Goal: Information Seeking & Learning: Learn about a topic

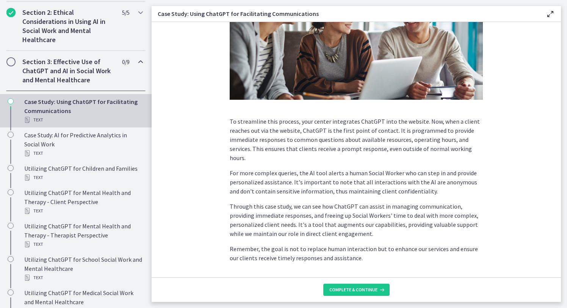
scroll to position [165, 0]
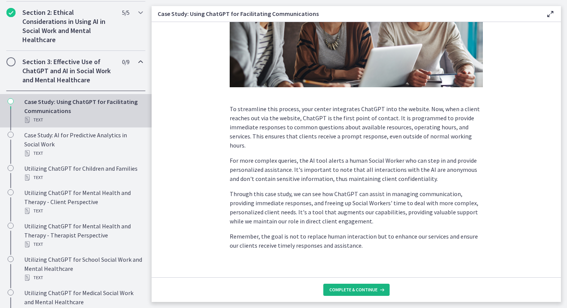
click at [361, 219] on span "Complete & continue" at bounding box center [353, 289] width 48 height 6
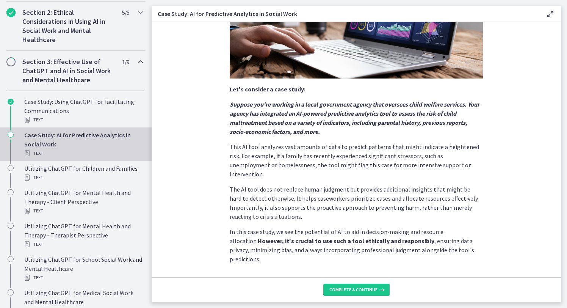
scroll to position [145, 0]
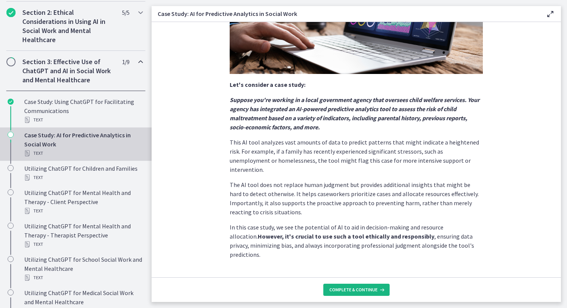
click at [349, 219] on span "Complete & continue" at bounding box center [353, 289] width 48 height 6
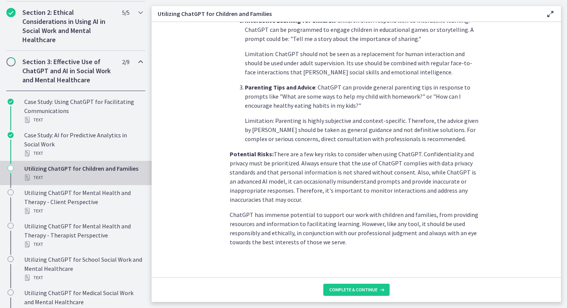
scroll to position [306, 0]
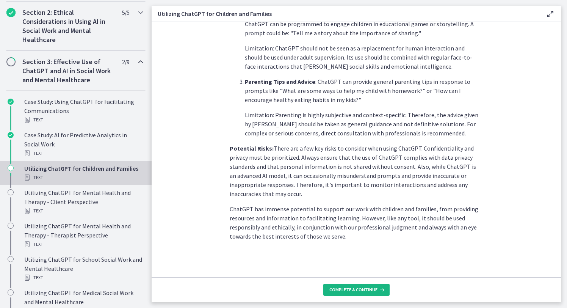
click at [351, 219] on span "Complete & continue" at bounding box center [353, 289] width 48 height 6
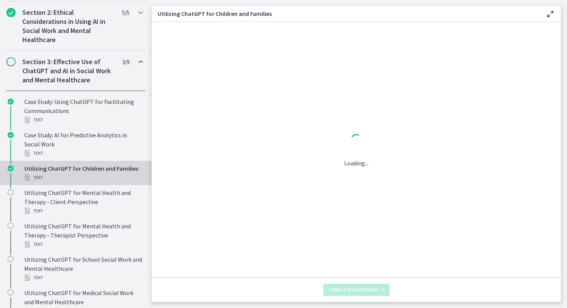
scroll to position [0, 0]
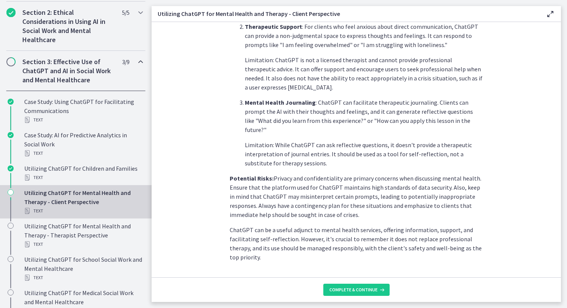
scroll to position [291, 0]
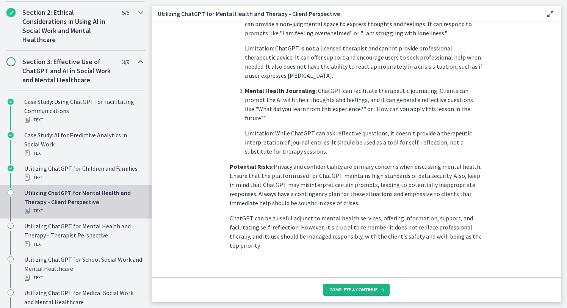
click at [360, 219] on span "Complete & continue" at bounding box center [353, 289] width 48 height 6
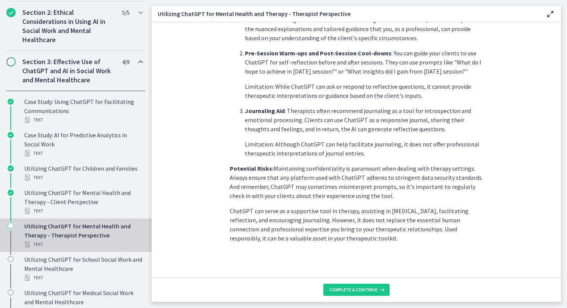
scroll to position [272, 0]
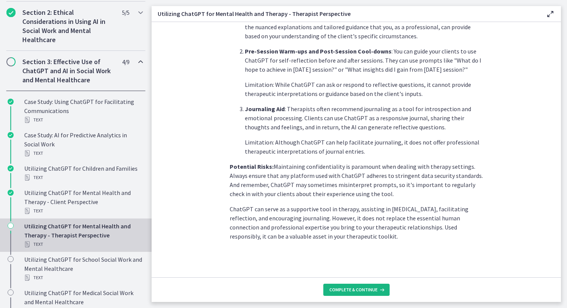
click at [348, 219] on span "Complete & continue" at bounding box center [353, 289] width 48 height 6
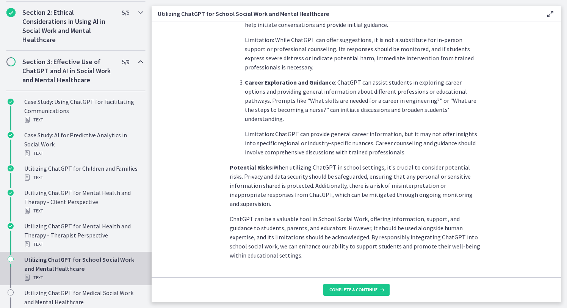
scroll to position [309, 0]
click at [351, 219] on span "Complete & continue" at bounding box center [353, 289] width 48 height 6
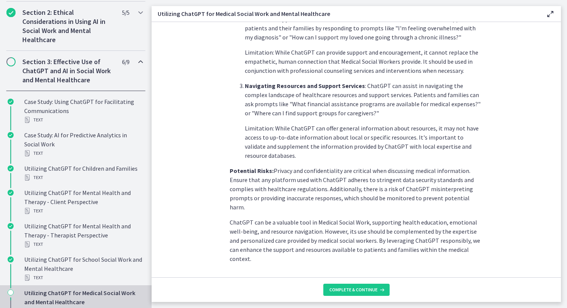
scroll to position [281, 0]
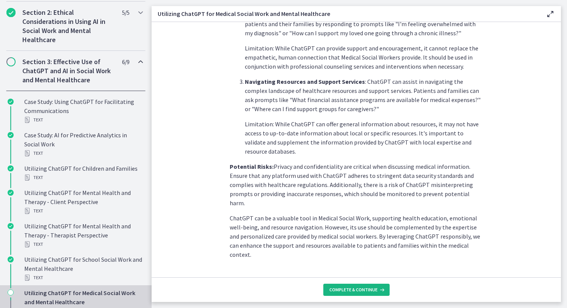
click at [354, 219] on span "Complete & continue" at bounding box center [353, 289] width 48 height 6
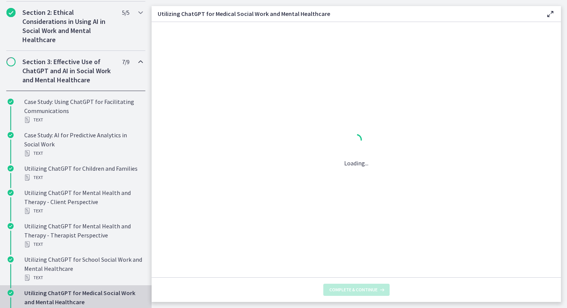
scroll to position [0, 0]
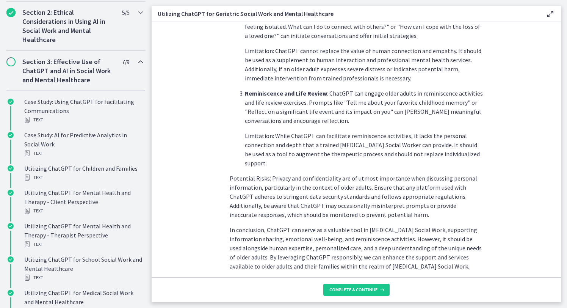
scroll to position [318, 0]
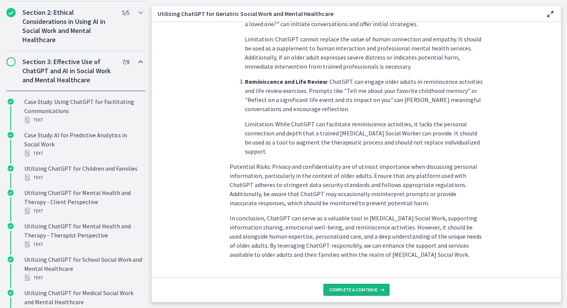
click at [352, 219] on span "Complete & continue" at bounding box center [353, 289] width 48 height 6
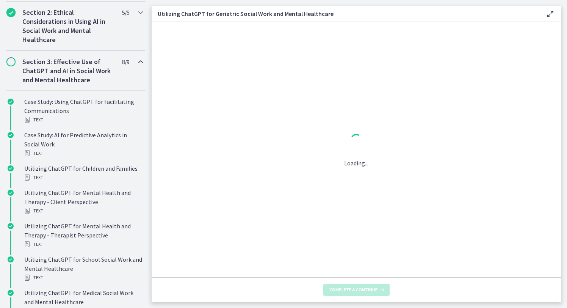
scroll to position [0, 0]
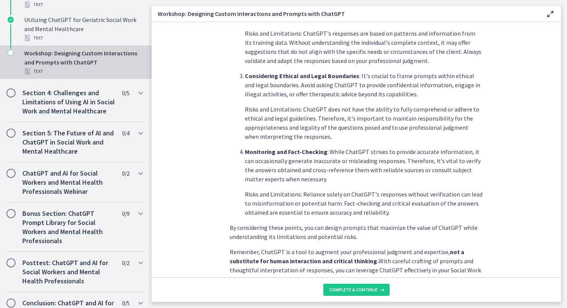
scroll to position [381, 0]
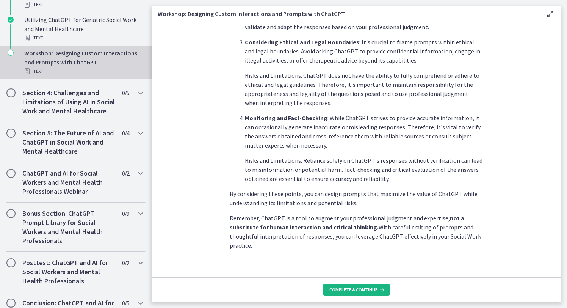
click at [354, 219] on span "Complete & continue" at bounding box center [353, 289] width 48 height 6
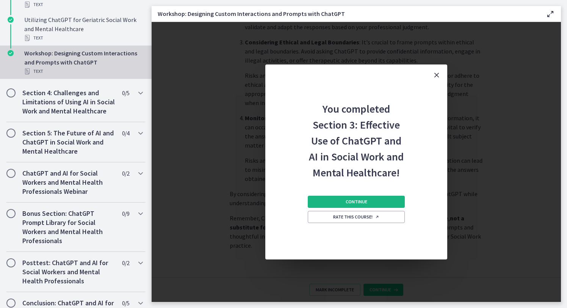
click at [359, 202] on span "Continue" at bounding box center [356, 201] width 22 height 6
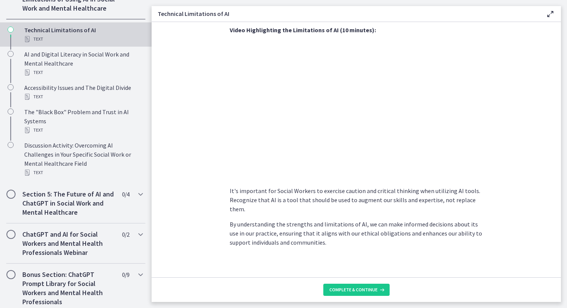
scroll to position [511, 0]
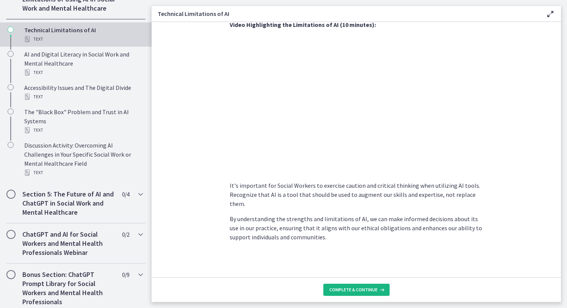
click at [353, 219] on span "Complete & continue" at bounding box center [353, 289] width 48 height 6
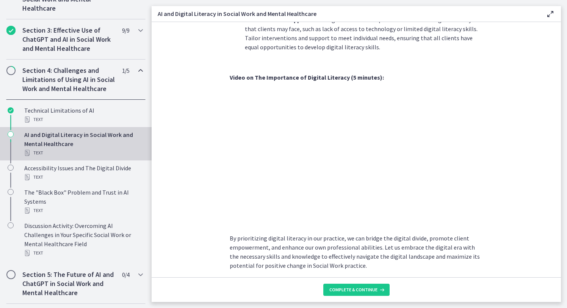
scroll to position [614, 0]
click at [356, 219] on span "Complete & continue" at bounding box center [353, 289] width 48 height 6
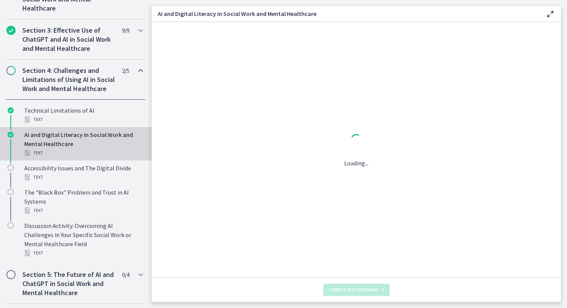
scroll to position [0, 0]
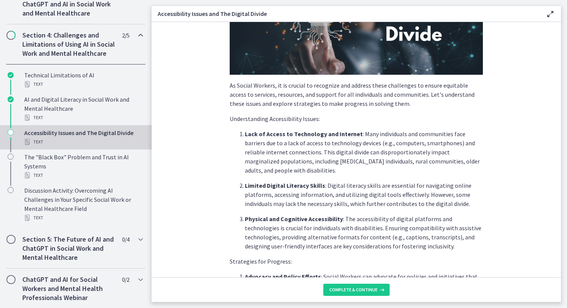
scroll to position [112, 0]
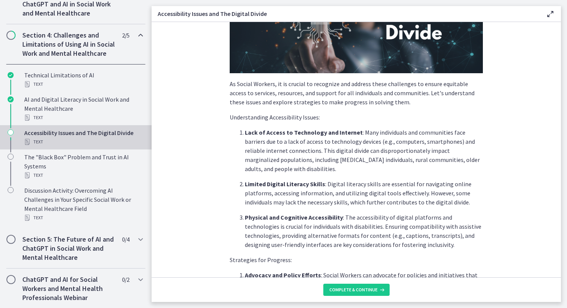
click at [230, 83] on p "As Social Workers, it is crucial to recognize and address these challenges to e…" at bounding box center [356, 92] width 253 height 27
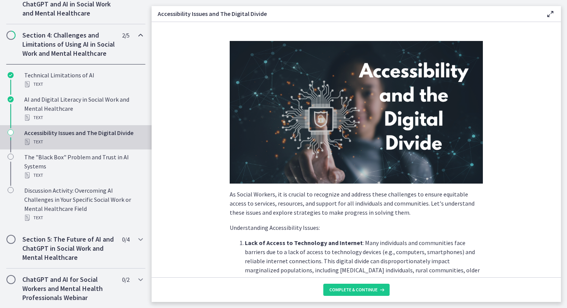
scroll to position [2, 0]
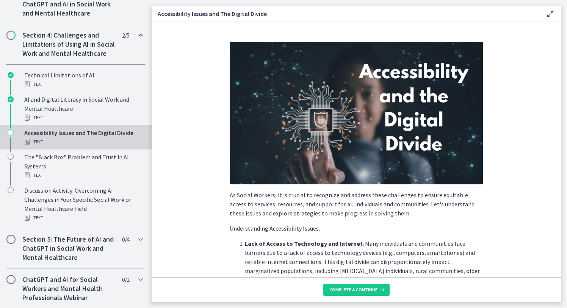
click at [359, 70] on img at bounding box center [356, 113] width 253 height 142
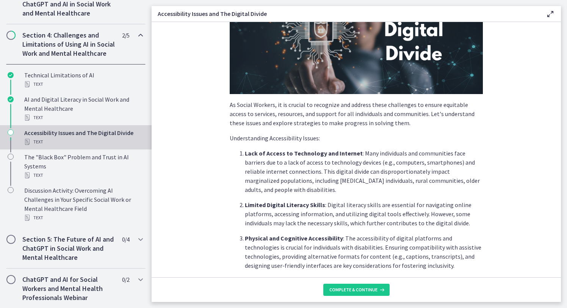
scroll to position [107, 0]
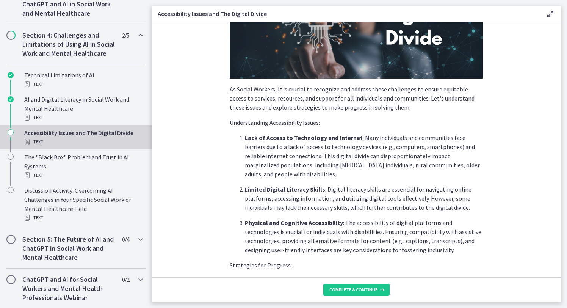
click at [229, 89] on div "As Social Workers, it is crucial to recognize and address these challenges to e…" at bounding box center [355, 50] width 265 height 240
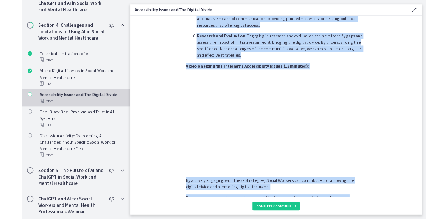
scroll to position [617, 0]
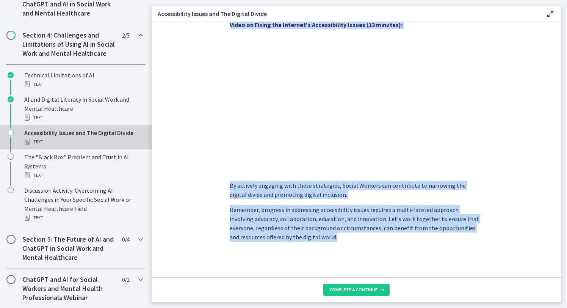
drag, startPoint x: 230, startPoint y: 90, endPoint x: 409, endPoint y: 251, distance: 240.8
copy div "As Social Workers, it is crucial to recognize and address these challenges to e…"
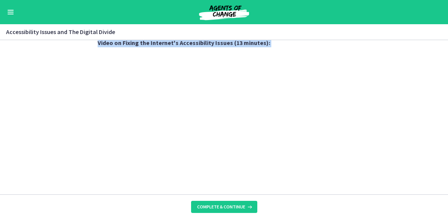
scroll to position [276, 0]
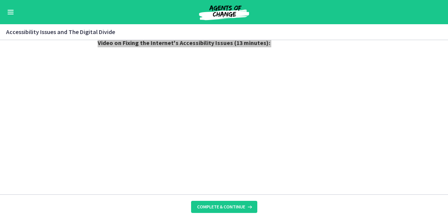
drag, startPoint x: 261, startPoint y: 194, endPoint x: 322, endPoint y: 217, distance: 65.4
click at [0, 0] on div "Skip to main content Go to Dashboard Go to Dashboard Go to Dashboard ChatGPT an…" at bounding box center [224, 109] width 448 height 219
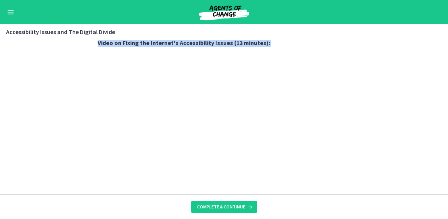
click at [395, 80] on section "As Social Workers, it is crucial to recognize and address these challenges to e…" at bounding box center [224, 117] width 448 height 155
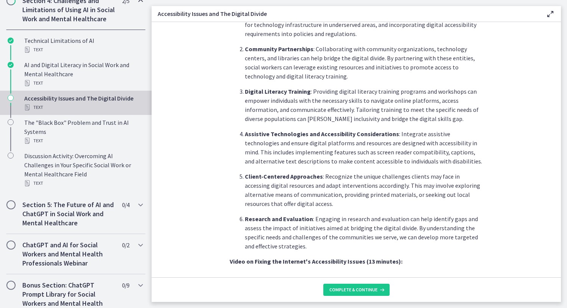
scroll to position [617, 0]
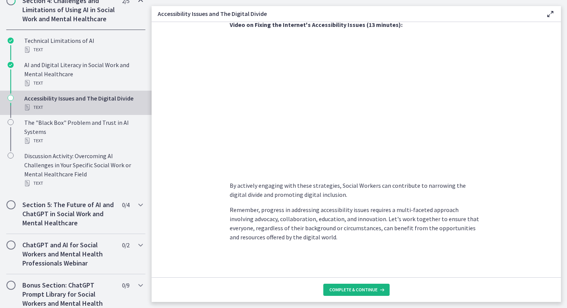
click at [345, 219] on span "Complete & continue" at bounding box center [353, 289] width 48 height 6
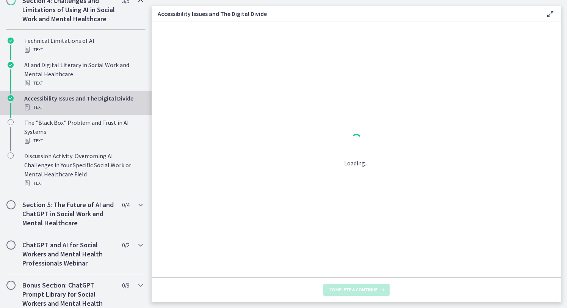
scroll to position [0, 0]
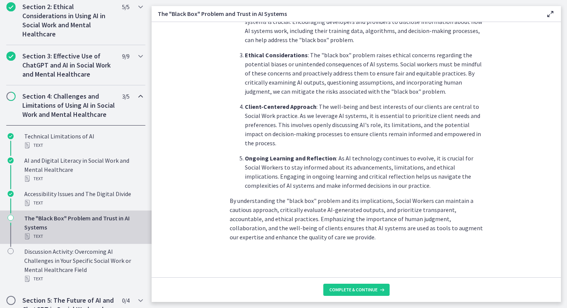
scroll to position [345, 0]
click at [355, 219] on span "Complete & continue" at bounding box center [353, 289] width 48 height 6
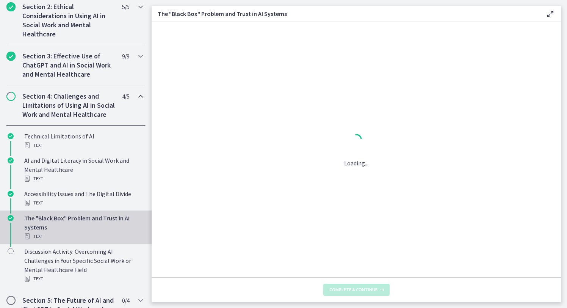
scroll to position [0, 0]
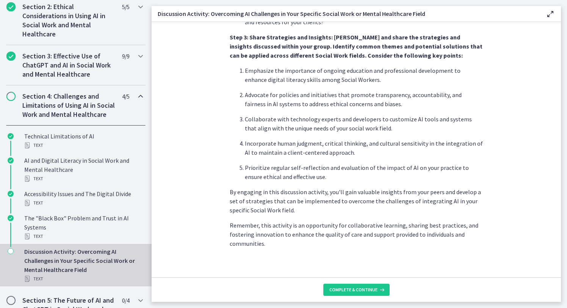
scroll to position [436, 0]
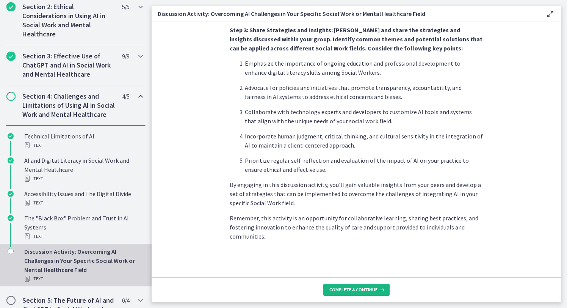
click at [345, 219] on span "Complete & continue" at bounding box center [353, 289] width 48 height 6
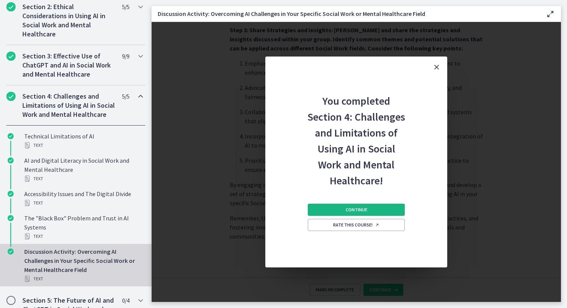
click at [367, 208] on button "Continue" at bounding box center [356, 209] width 97 height 12
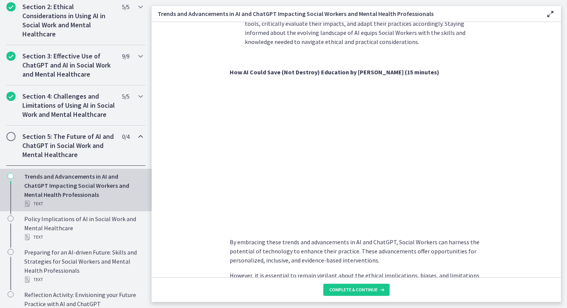
scroll to position [515, 0]
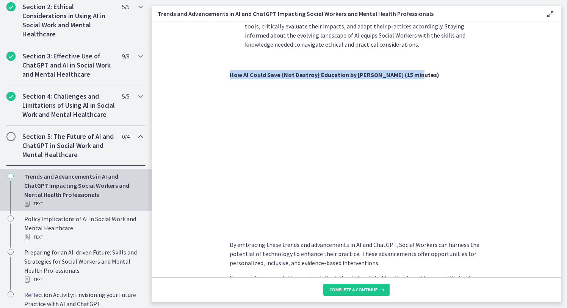
drag, startPoint x: 229, startPoint y: 75, endPoint x: 416, endPoint y: 77, distance: 186.4
click at [416, 77] on p "How AI Could Save (Not Destroy) Education by [PERSON_NAME] (15 minutes)" at bounding box center [356, 74] width 253 height 9
copy strong "How AI Could Save (Not Destroy) Education by [PERSON_NAME] (15 minutes)"
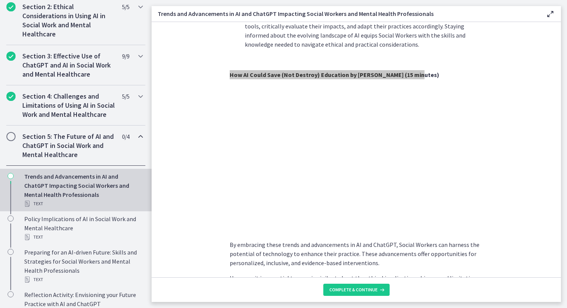
drag, startPoint x: 392, startPoint y: 77, endPoint x: 541, endPoint y: 0, distance: 167.2
click at [0, 0] on div "Go to Dashboard Go to Dashboard ChatGPT and AI for Social Workers and Mental He…" at bounding box center [283, 154] width 567 height 308
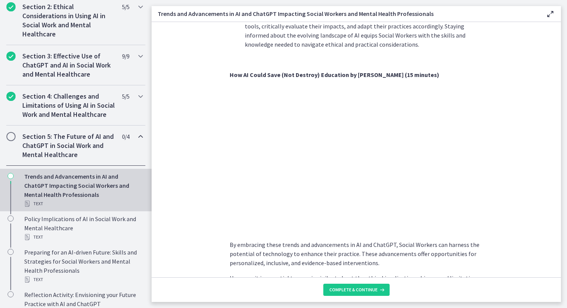
click at [222, 47] on section "As technology continues to evolve, Social Workers can harness these advancement…" at bounding box center [356, 149] width 409 height 255
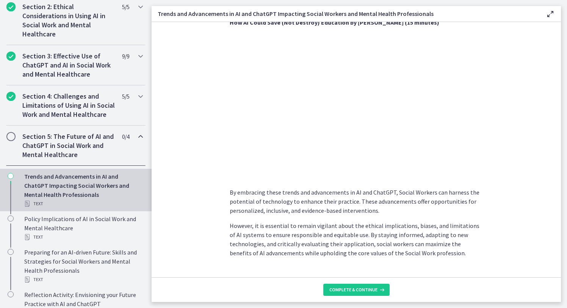
scroll to position [584, 0]
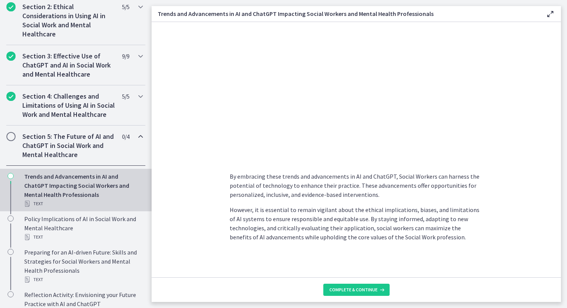
click at [337, 219] on p "However, it is essential to remain vigilant about the ethical implications, bia…" at bounding box center [356, 223] width 253 height 36
click at [348, 219] on button "Complete & continue" at bounding box center [356, 289] width 66 height 12
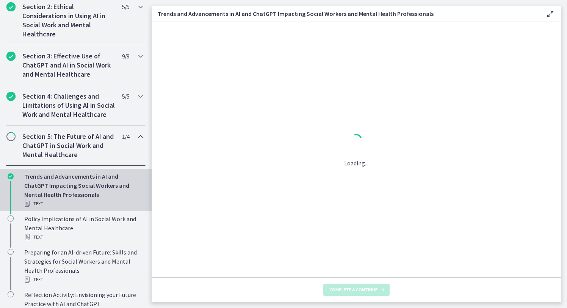
scroll to position [0, 0]
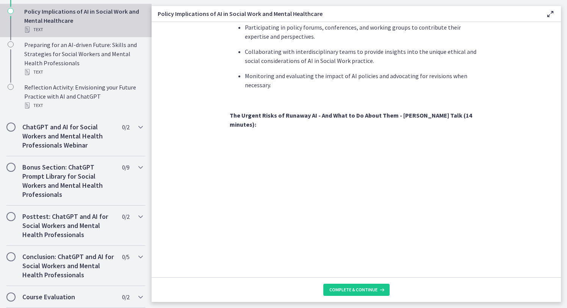
scroll to position [641, 0]
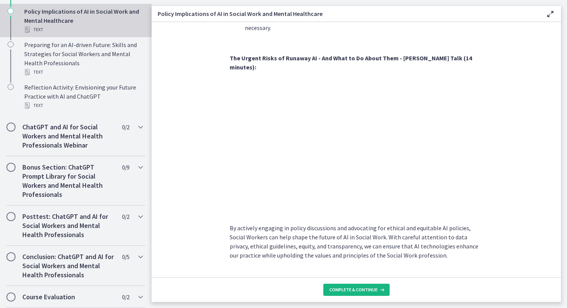
click at [352, 219] on span "Complete & continue" at bounding box center [353, 289] width 48 height 6
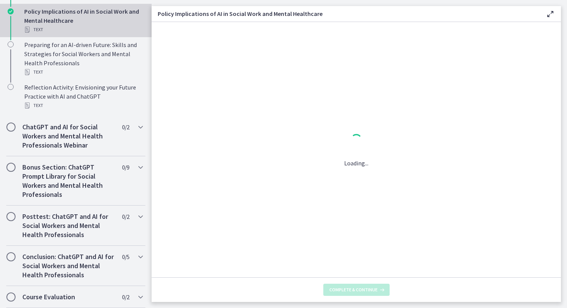
scroll to position [0, 0]
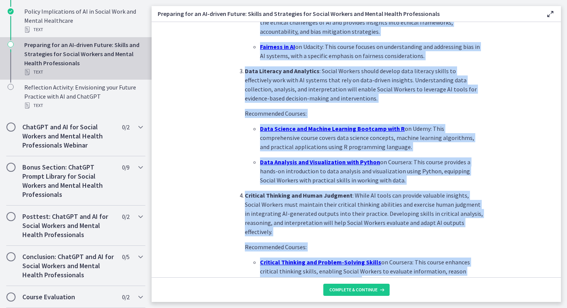
scroll to position [509, 0]
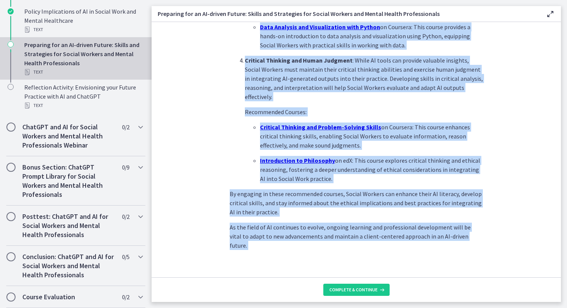
drag, startPoint x: 230, startPoint y: 102, endPoint x: 462, endPoint y: 280, distance: 291.7
click at [448, 219] on div "As AI technology continues to evolve, it is crucial for Social Workers to acqui…" at bounding box center [356, 162] width 409 height 280
click at [376, 109] on p "Recommended Courses:" at bounding box center [364, 111] width 238 height 9
drag, startPoint x: 230, startPoint y: 149, endPoint x: 433, endPoint y: 283, distance: 242.5
click at [433, 219] on div "As AI technology continues to evolve, it is crucial for Social Workers to acqui…" at bounding box center [356, 162] width 409 height 280
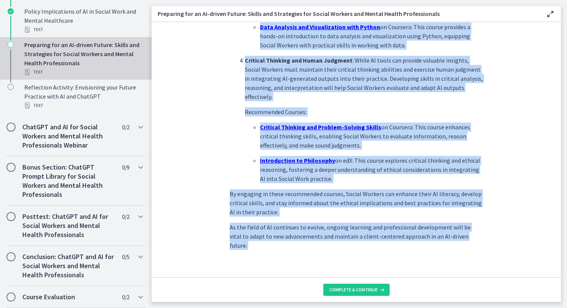
copy div "As AI technology continues to evolve, it is crucial for Social Workers to acqui…"
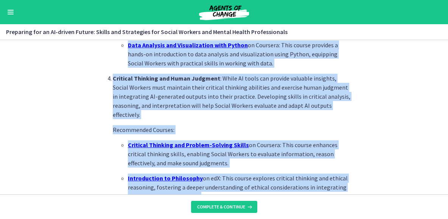
scroll to position [389, 0]
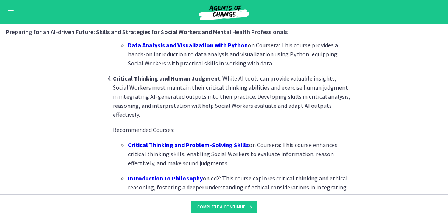
click at [376, 100] on section "As AI technology continues to evolve, it is crucial for Social Workers to acqui…" at bounding box center [224, 117] width 448 height 155
click at [225, 207] on span "Complete & continue" at bounding box center [221, 207] width 48 height 6
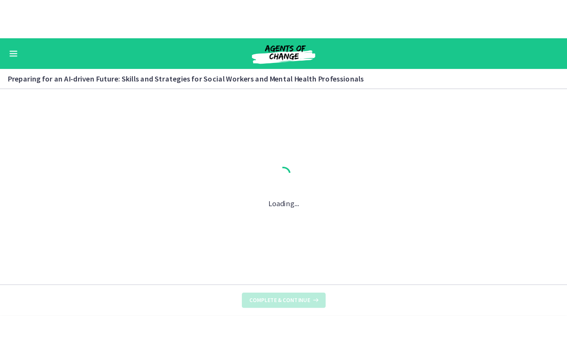
scroll to position [0, 0]
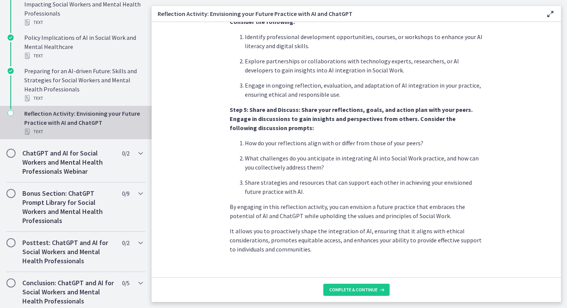
scroll to position [612, 0]
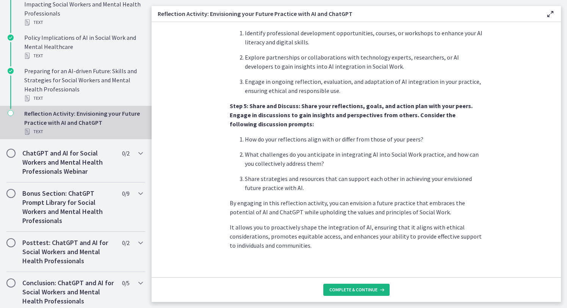
click at [355, 219] on span "Complete & continue" at bounding box center [353, 289] width 48 height 6
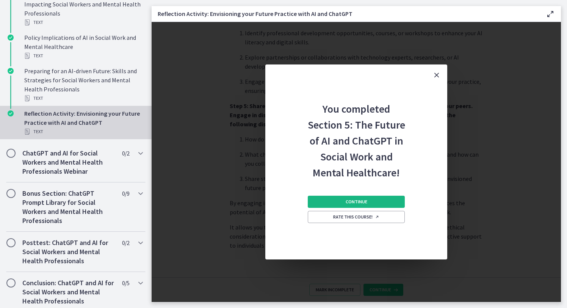
click at [356, 202] on span "Continue" at bounding box center [356, 201] width 22 height 6
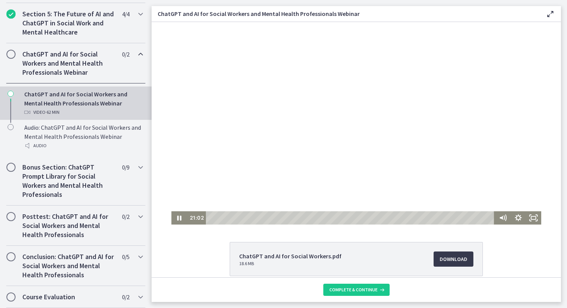
click at [431, 119] on div at bounding box center [356, 123] width 370 height 202
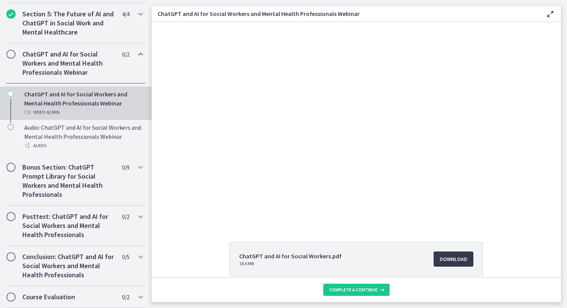
click at [431, 119] on div at bounding box center [356, 123] width 370 height 202
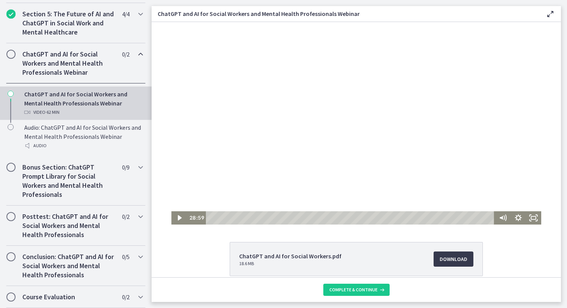
drag, startPoint x: 494, startPoint y: 200, endPoint x: 447, endPoint y: 151, distance: 68.0
click at [447, 151] on div at bounding box center [356, 123] width 370 height 202
drag, startPoint x: 356, startPoint y: 218, endPoint x: 471, endPoint y: 217, distance: 115.1
click at [402, 217] on div "Playbar" at bounding box center [400, 218] width 4 height 4
drag, startPoint x: 471, startPoint y: 217, endPoint x: 533, endPoint y: 217, distance: 62.1
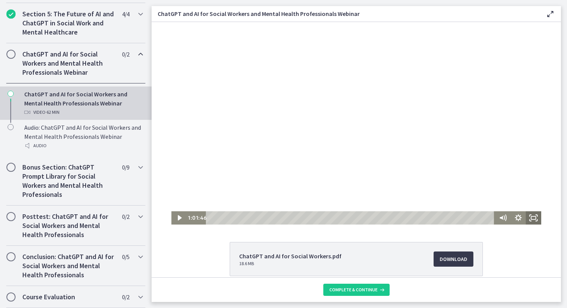
click at [448, 217] on div "1:01:46 1:01:46" at bounding box center [356, 217] width 370 height 13
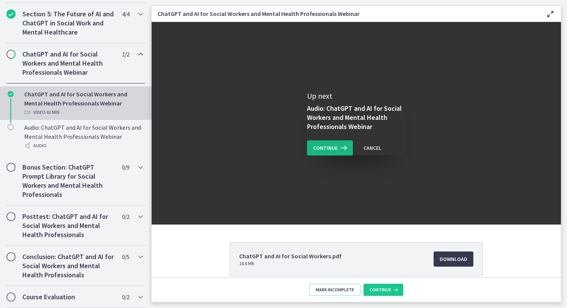
click at [326, 147] on span "Continue" at bounding box center [325, 147] width 25 height 9
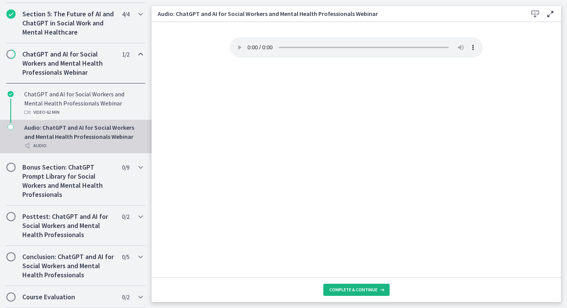
click at [355, 219] on span "Complete & continue" at bounding box center [353, 289] width 48 height 6
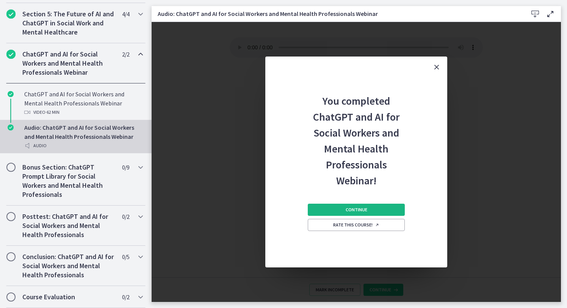
click at [355, 208] on span "Continue" at bounding box center [356, 209] width 22 height 6
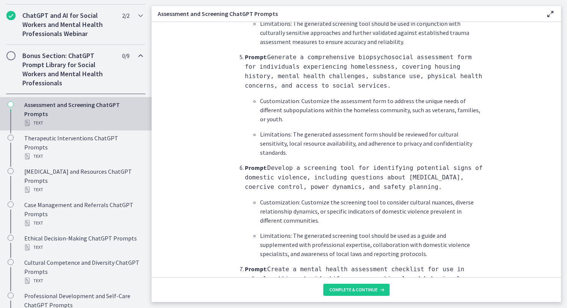
scroll to position [698, 0]
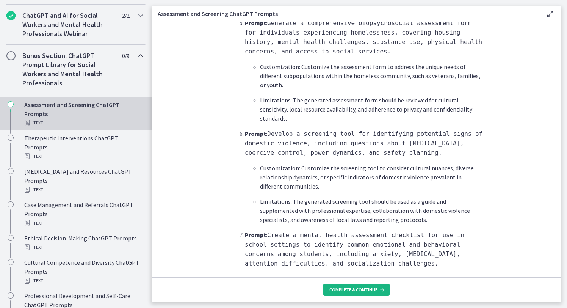
click at [355, 219] on span "Complete & continue" at bounding box center [353, 289] width 48 height 6
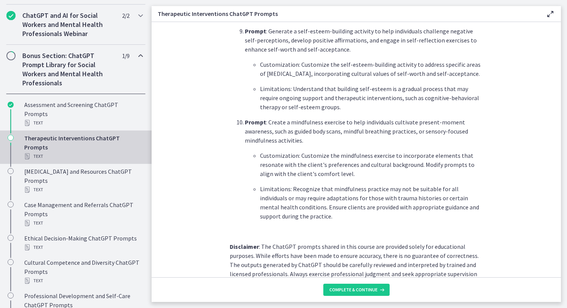
scroll to position [1048, 0]
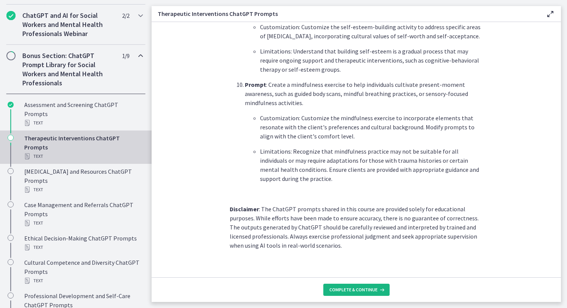
click at [360, 219] on span "Complete & continue" at bounding box center [353, 289] width 48 height 6
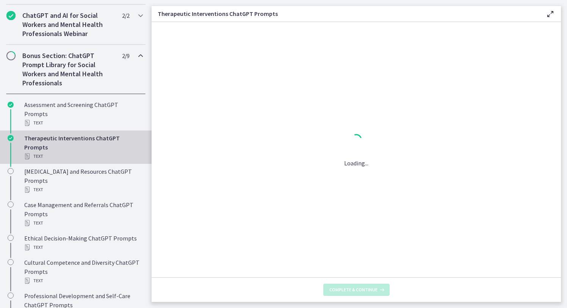
scroll to position [0, 0]
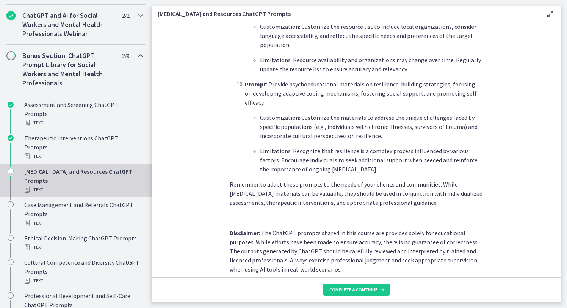
scroll to position [1018, 0]
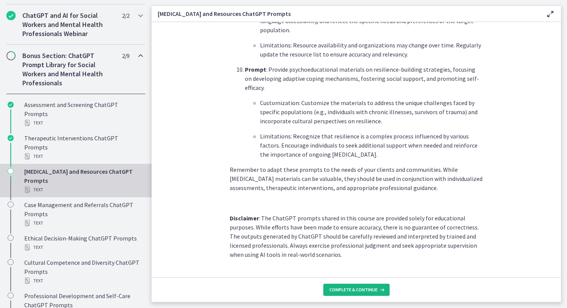
click at [356, 219] on span "Complete & continue" at bounding box center [353, 289] width 48 height 6
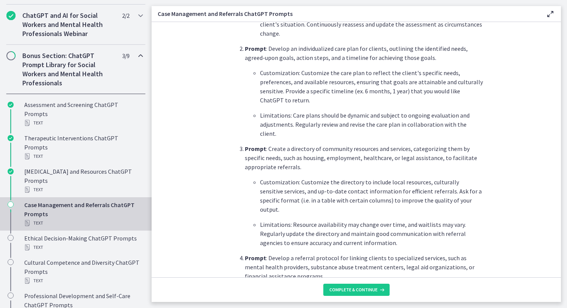
scroll to position [321, 0]
click at [347, 219] on span "Complete & continue" at bounding box center [353, 289] width 48 height 6
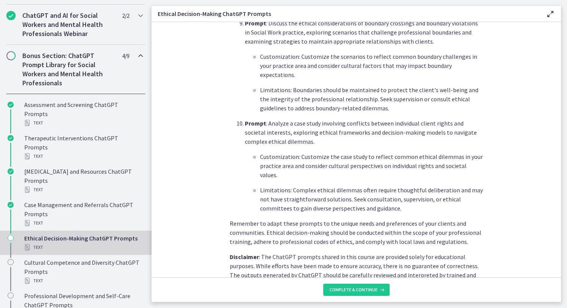
scroll to position [1021, 0]
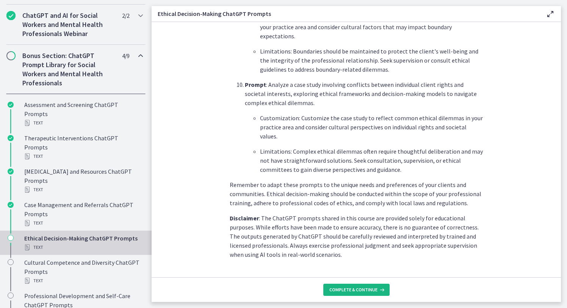
click at [352, 219] on span "Complete & continue" at bounding box center [353, 289] width 48 height 6
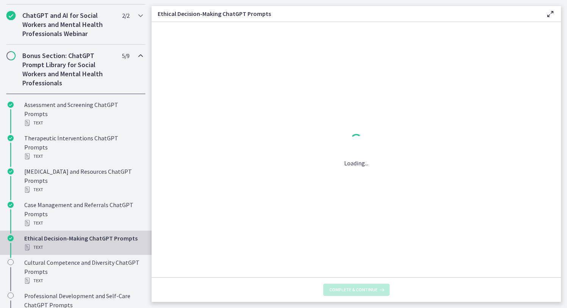
scroll to position [0, 0]
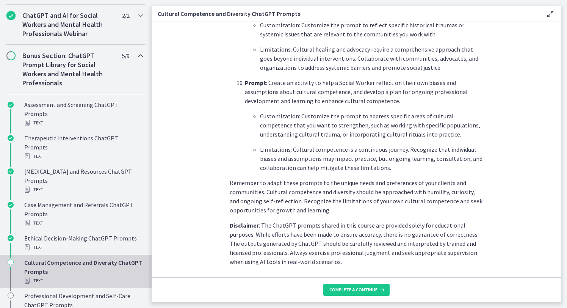
scroll to position [1066, 0]
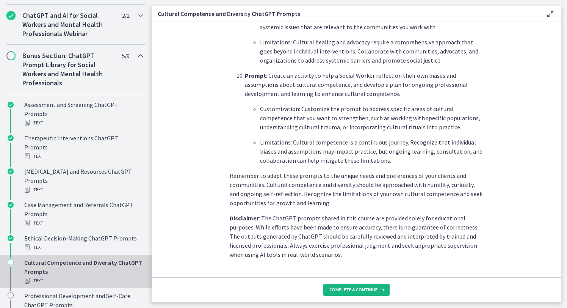
click at [349, 219] on span "Complete & continue" at bounding box center [353, 289] width 48 height 6
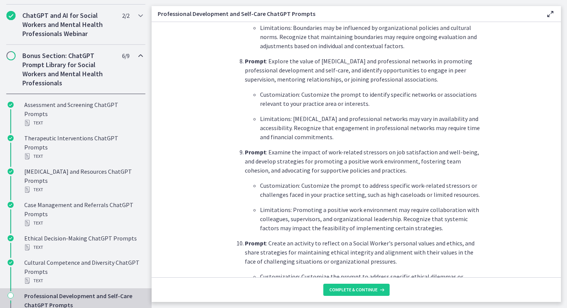
scroll to position [900, 0]
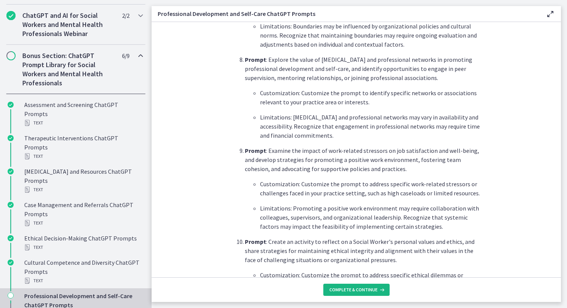
click at [355, 219] on span "Complete & continue" at bounding box center [353, 289] width 48 height 6
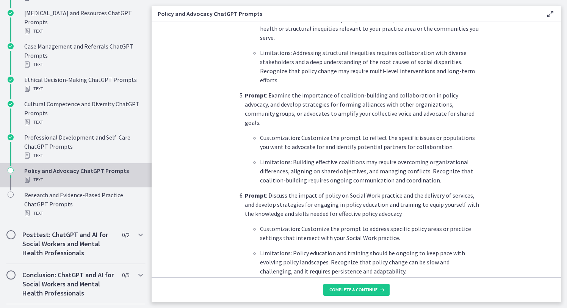
scroll to position [584, 0]
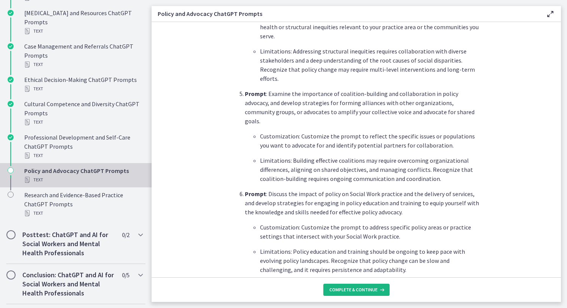
click at [350, 219] on span "Complete & continue" at bounding box center [353, 289] width 48 height 6
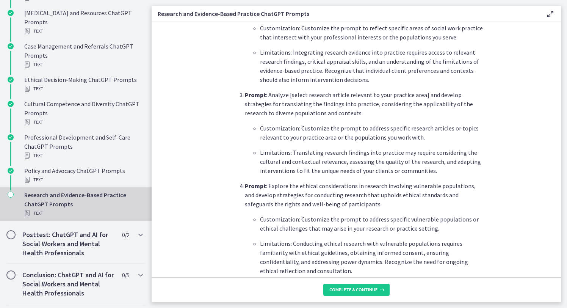
scroll to position [387, 0]
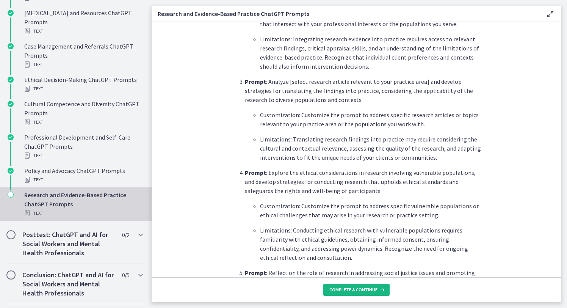
click at [355, 219] on span "Complete & continue" at bounding box center [353, 289] width 48 height 6
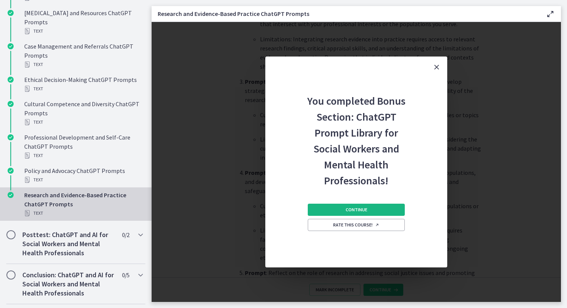
click at [356, 209] on span "Continue" at bounding box center [356, 209] width 22 height 6
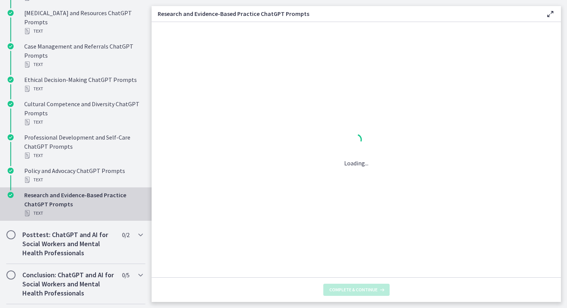
scroll to position [0, 0]
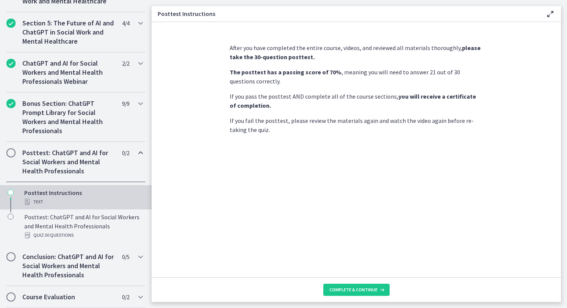
scroll to position [330, 0]
click at [351, 219] on span "Complete & continue" at bounding box center [353, 289] width 48 height 6
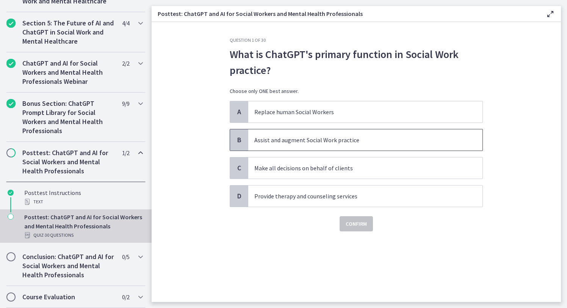
click at [294, 139] on p "Assist and augment Social Work practice" at bounding box center [357, 139] width 207 height 9
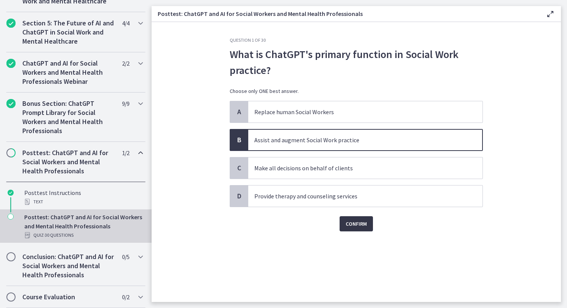
click at [355, 219] on span "Confirm" at bounding box center [355, 223] width 21 height 9
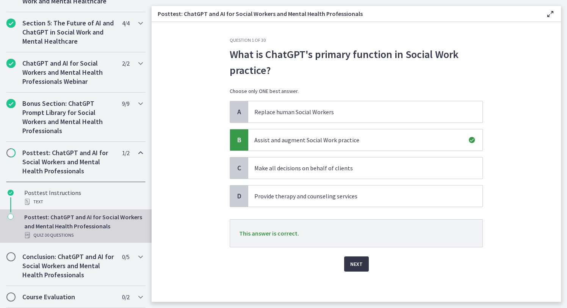
click at [355, 219] on span "Next" at bounding box center [356, 263] width 12 height 9
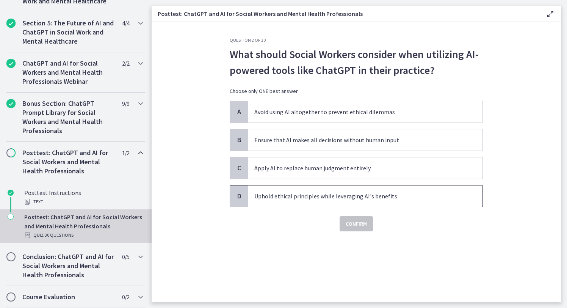
click at [331, 195] on p "Uphold ethical principles while leveraging AI's benefits" at bounding box center [357, 195] width 207 height 9
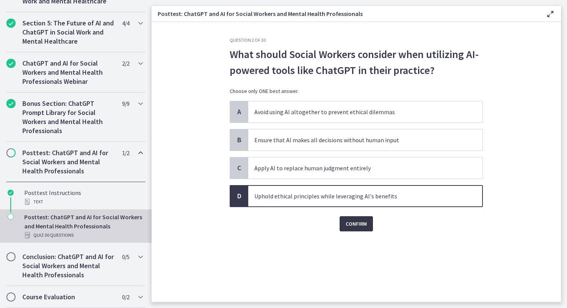
click at [355, 219] on span "Confirm" at bounding box center [355, 223] width 21 height 9
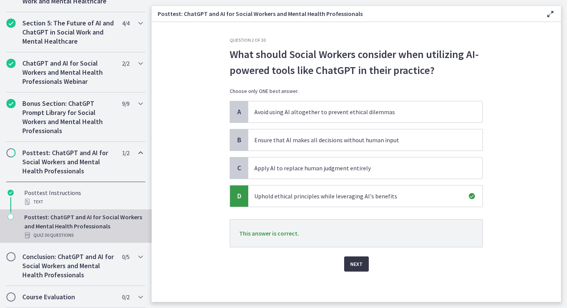
click at [352, 219] on span "Next" at bounding box center [356, 263] width 12 height 9
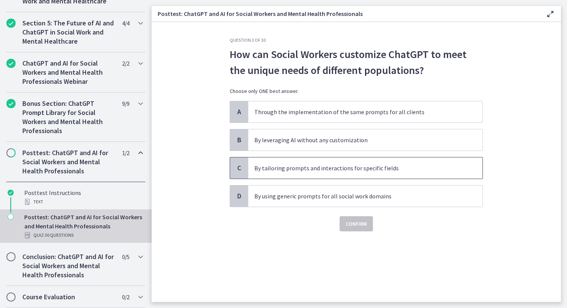
click at [292, 168] on p "By tailoring prompts and interactions for specific fields" at bounding box center [357, 167] width 207 height 9
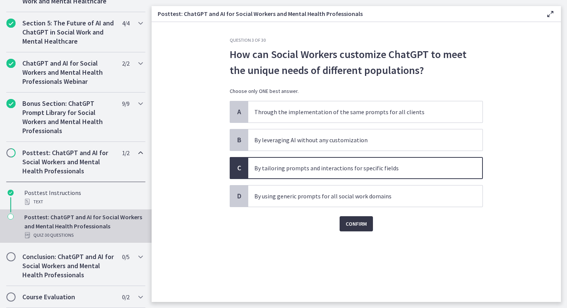
click at [353, 219] on span "Confirm" at bounding box center [355, 223] width 21 height 9
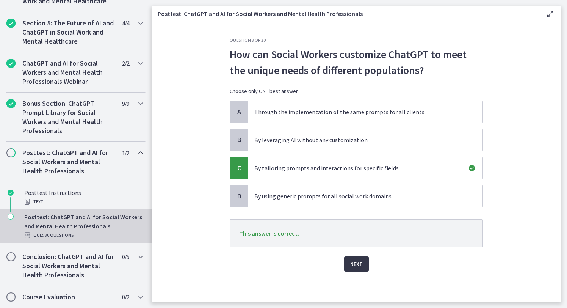
click at [356, 219] on span "Next" at bounding box center [356, 263] width 12 height 9
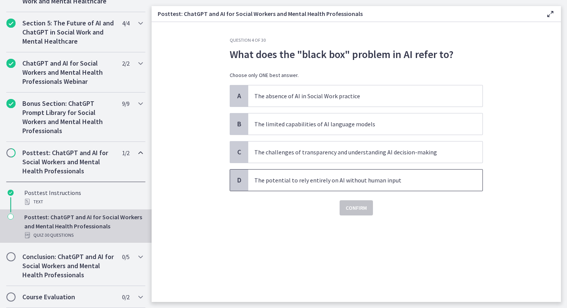
click at [303, 178] on p "The potential to rely entirely on AI without human input" at bounding box center [357, 179] width 207 height 9
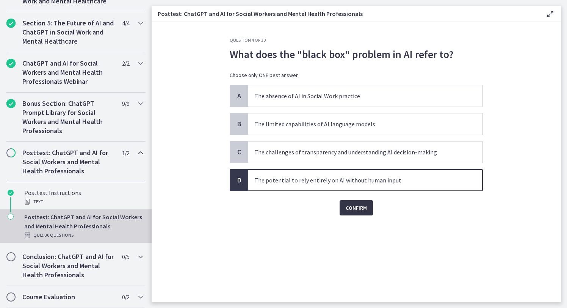
click at [356, 207] on span "Confirm" at bounding box center [355, 207] width 21 height 9
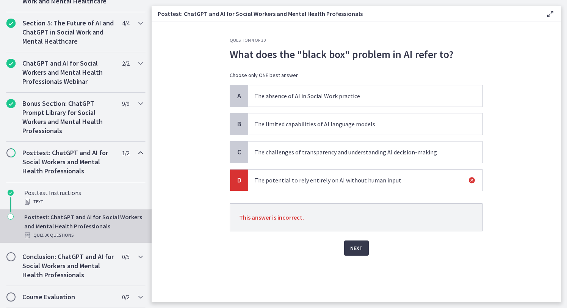
click at [331, 150] on p "The challenges of transparency and understanding AI decision-making" at bounding box center [357, 151] width 207 height 9
click at [357, 219] on span "Next" at bounding box center [356, 247] width 12 height 9
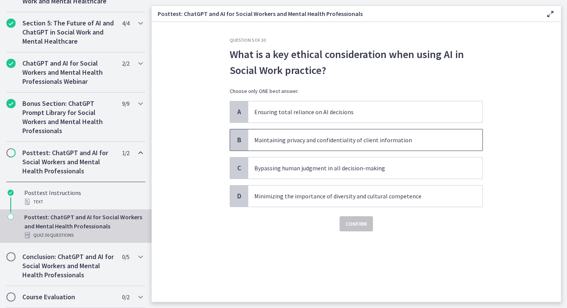
click at [328, 136] on p "Maintaining privacy and confidentiality of client information" at bounding box center [357, 139] width 207 height 9
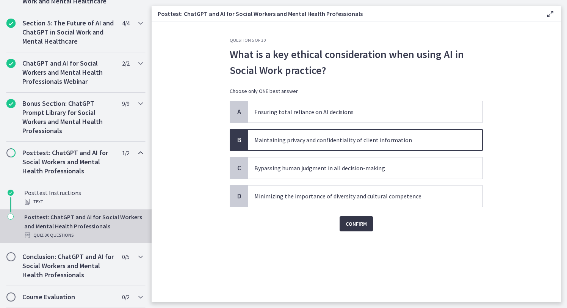
click at [355, 219] on span "Confirm" at bounding box center [355, 223] width 21 height 9
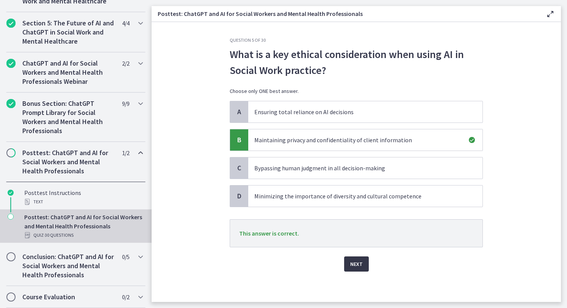
click at [355, 219] on span "Next" at bounding box center [356, 263] width 12 height 9
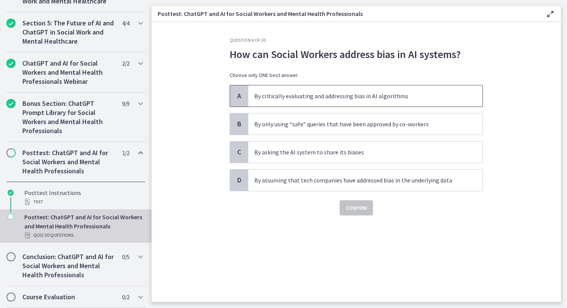
click at [292, 98] on p "By critically evaluating and addressing bias in AI algorithms" at bounding box center [357, 95] width 207 height 9
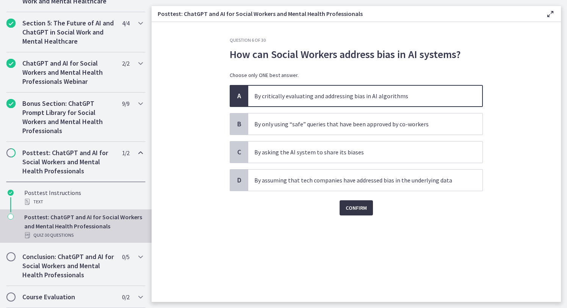
click at [356, 206] on span "Confirm" at bounding box center [355, 207] width 21 height 9
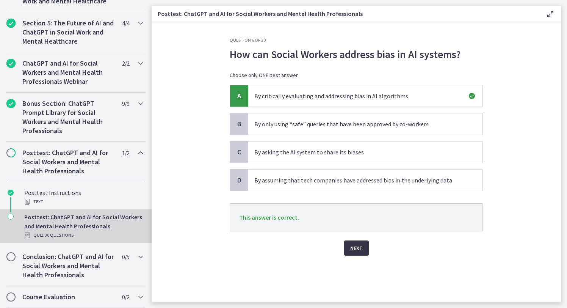
click at [355, 219] on span "Next" at bounding box center [356, 247] width 12 height 9
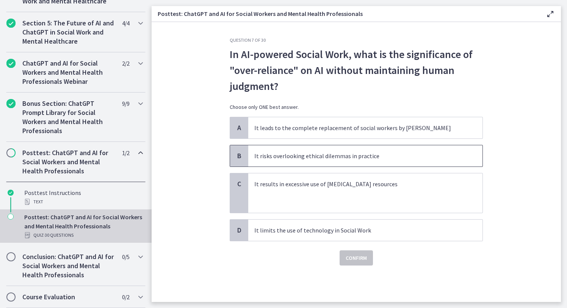
click at [351, 155] on p "It risks overlooking ethical dilemmas in practice" at bounding box center [357, 155] width 207 height 9
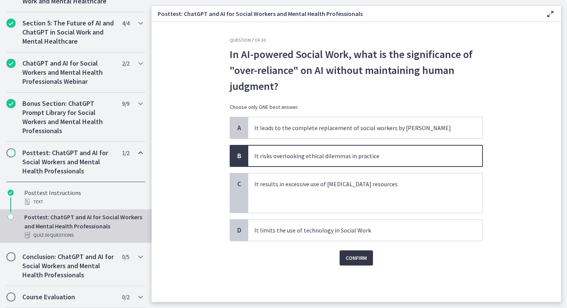
click at [358, 219] on span "Confirm" at bounding box center [355, 257] width 21 height 9
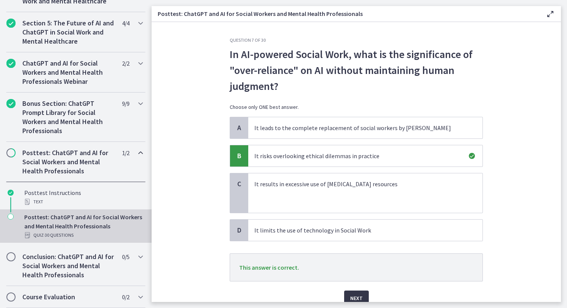
scroll to position [34, 0]
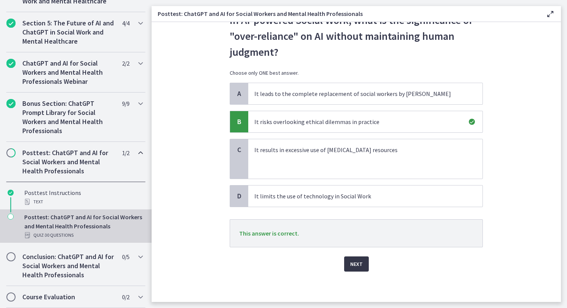
click at [356, 219] on span "Next" at bounding box center [356, 263] width 12 height 9
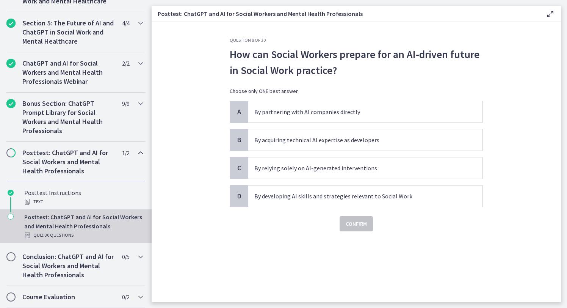
scroll to position [0, 0]
click at [364, 197] on p "By developing AI skills and strategies relevant to Social Work" at bounding box center [357, 195] width 207 height 9
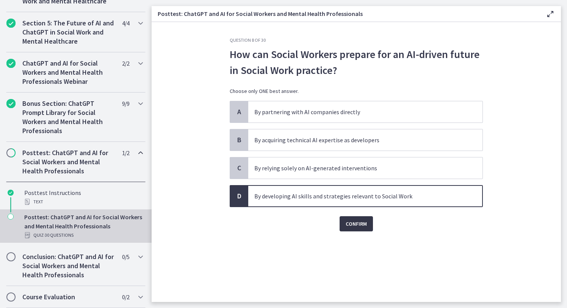
click at [355, 219] on span "Confirm" at bounding box center [355, 223] width 21 height 9
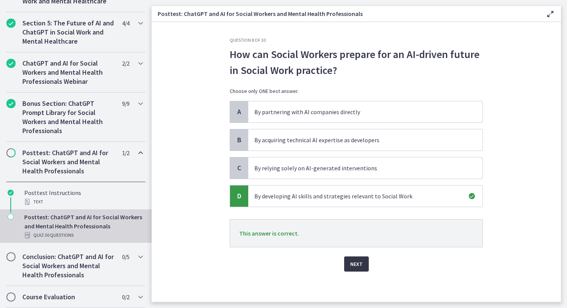
click at [354, 219] on span "Next" at bounding box center [356, 263] width 12 height 9
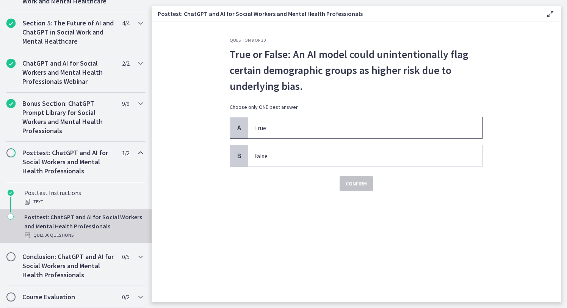
click at [332, 126] on p "True" at bounding box center [357, 127] width 207 height 9
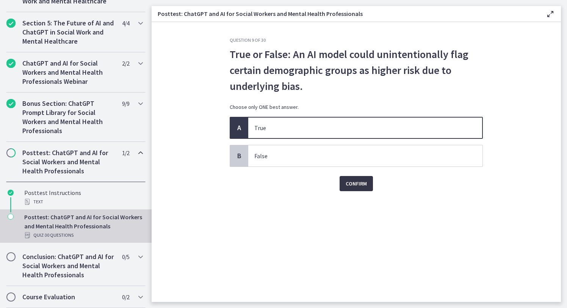
click at [356, 182] on span "Confirm" at bounding box center [355, 183] width 21 height 9
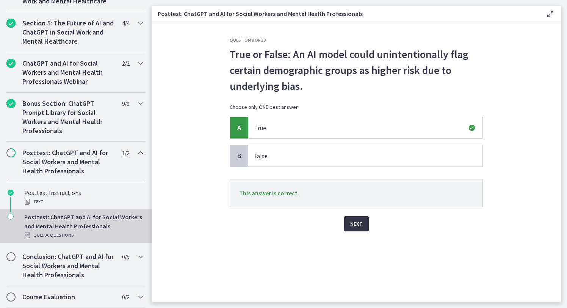
click at [355, 219] on span "Next" at bounding box center [356, 223] width 12 height 9
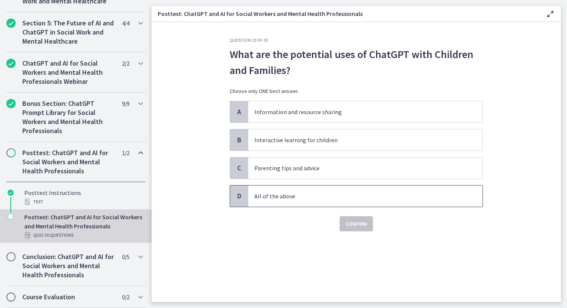
click at [296, 195] on p "All of the above" at bounding box center [357, 195] width 207 height 9
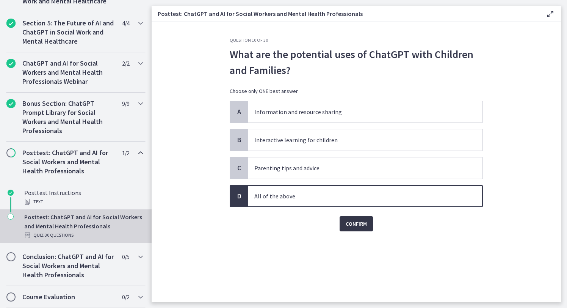
click at [358, 219] on span "Confirm" at bounding box center [355, 223] width 21 height 9
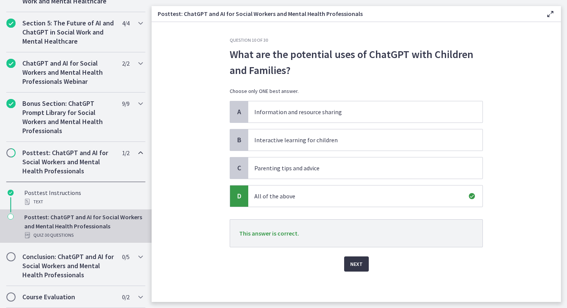
click at [354, 219] on span "Next" at bounding box center [356, 263] width 12 height 9
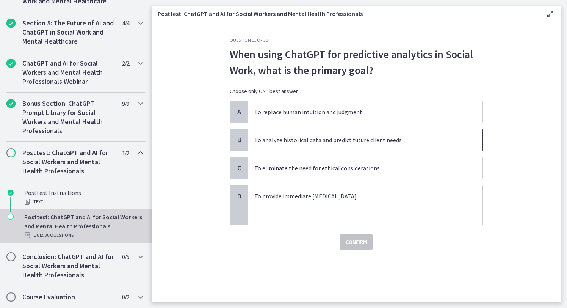
click at [416, 138] on p "To analyze historical data and predict future client needs" at bounding box center [357, 139] width 207 height 9
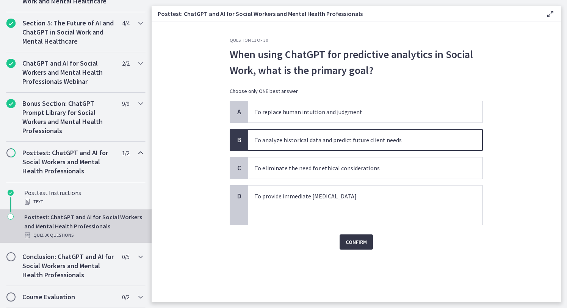
click at [355, 219] on span "Confirm" at bounding box center [355, 241] width 21 height 9
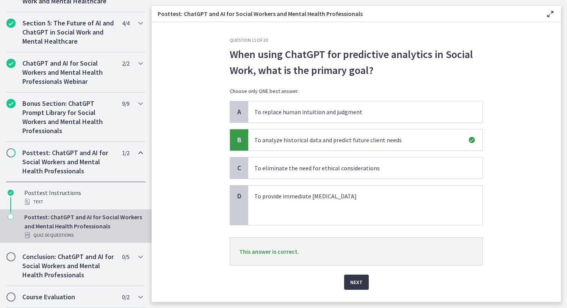
click at [355, 219] on span "Next" at bounding box center [356, 281] width 12 height 9
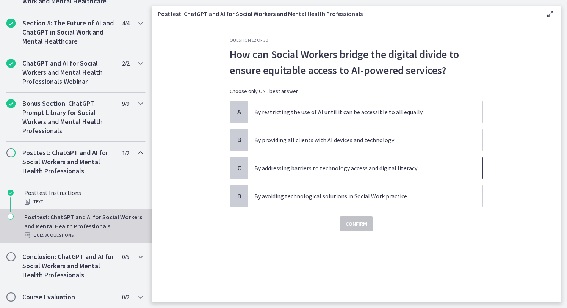
click at [390, 170] on p "By addressing barriers to technology access and digital literacy" at bounding box center [357, 167] width 207 height 9
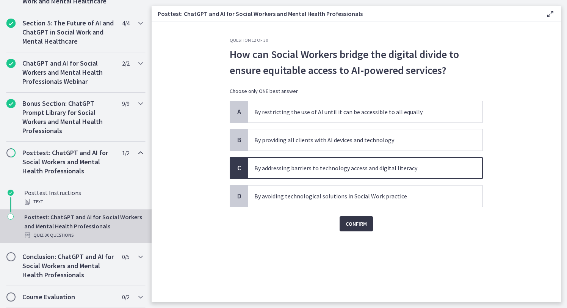
click at [359, 219] on span "Confirm" at bounding box center [355, 223] width 21 height 9
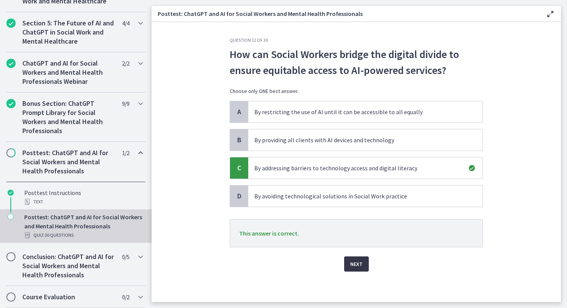
click at [357, 219] on span "Next" at bounding box center [356, 263] width 12 height 9
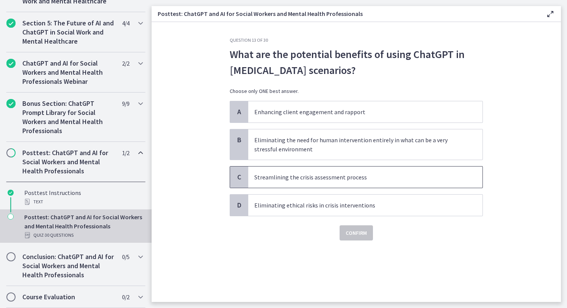
click at [360, 177] on p "Streamlining the crisis assessment process" at bounding box center [357, 176] width 207 height 9
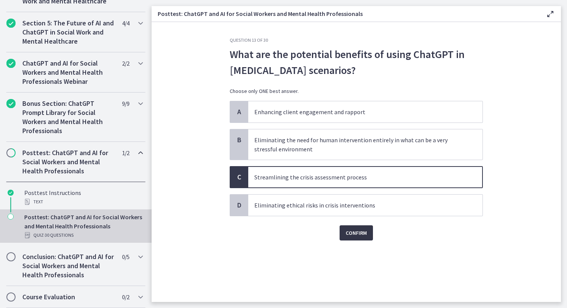
click at [356, 219] on span "Confirm" at bounding box center [355, 232] width 21 height 9
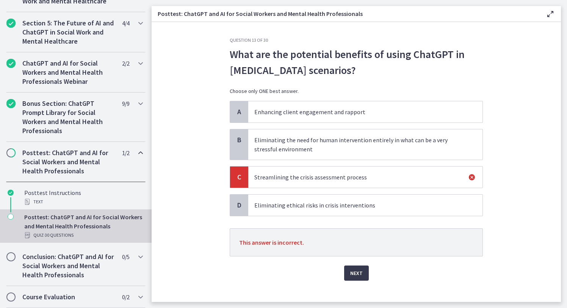
click at [375, 113] on p "Enhancing client engagement and rapport" at bounding box center [357, 111] width 207 height 9
click at [356, 219] on span "Next" at bounding box center [356, 272] width 12 height 9
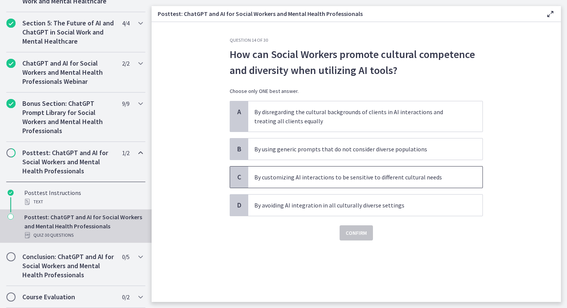
click at [311, 178] on p "By customizing AI interactions to be sensitive to different cultural needs" at bounding box center [357, 176] width 207 height 9
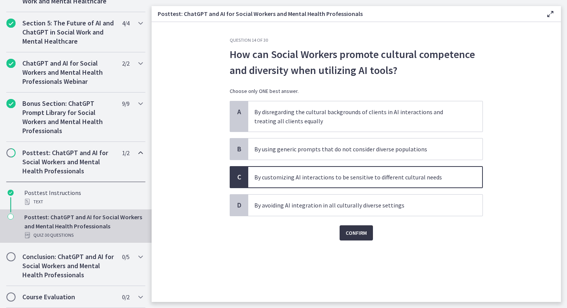
click at [360, 219] on span "Confirm" at bounding box center [355, 232] width 21 height 9
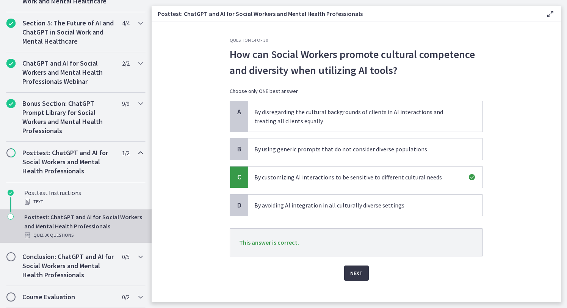
click at [351, 219] on span "Next" at bounding box center [356, 272] width 12 height 9
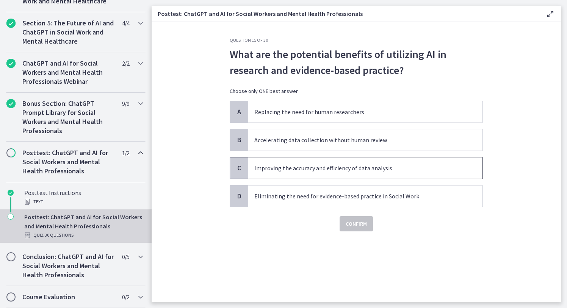
click at [388, 167] on p "Improving the accuracy and efficiency of data analysis" at bounding box center [357, 167] width 207 height 9
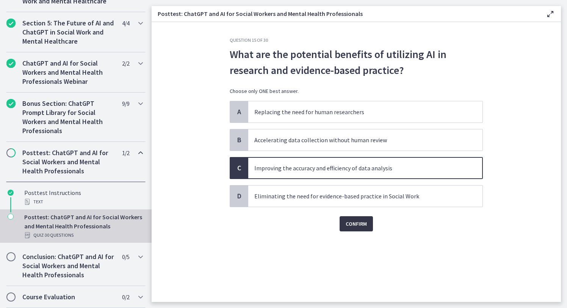
click at [359, 219] on span "Confirm" at bounding box center [355, 223] width 21 height 9
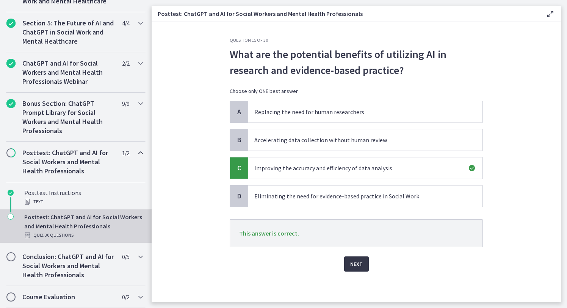
click at [355, 219] on span "Next" at bounding box center [356, 263] width 12 height 9
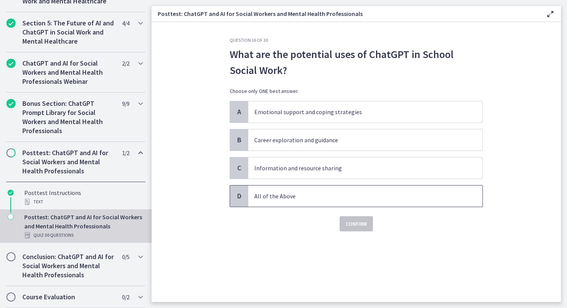
click at [345, 197] on p "All of the Above" at bounding box center [357, 195] width 207 height 9
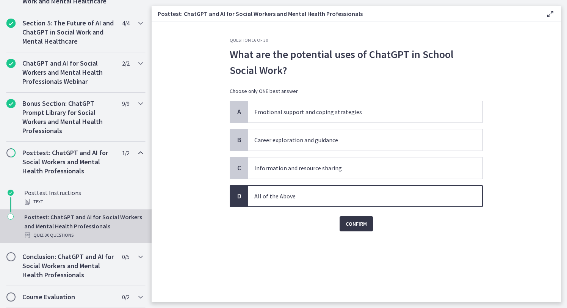
click at [356, 219] on span "Confirm" at bounding box center [355, 223] width 21 height 9
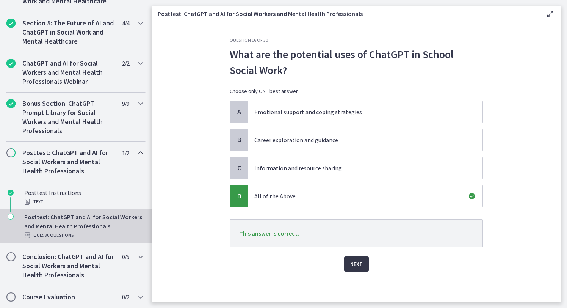
click at [354, 219] on span "Next" at bounding box center [356, 263] width 12 height 9
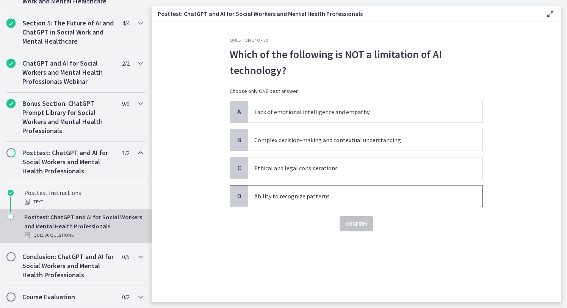
click at [333, 195] on p "Ability to recognize patterns" at bounding box center [357, 195] width 207 height 9
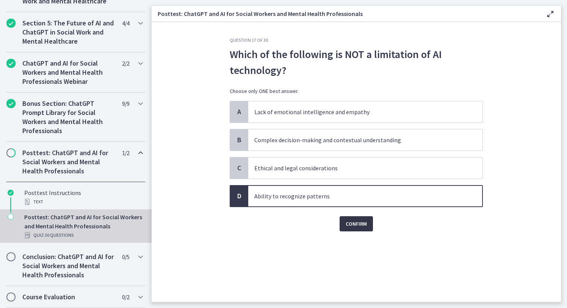
click at [360, 219] on span "Confirm" at bounding box center [355, 223] width 21 height 9
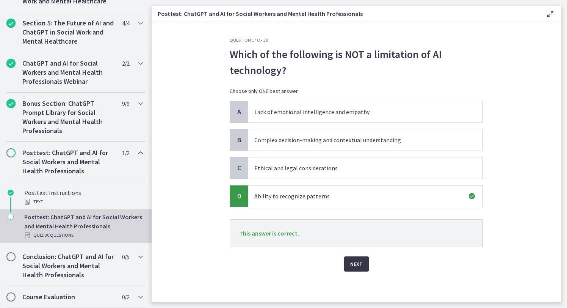
click at [355, 219] on span "Next" at bounding box center [356, 263] width 12 height 9
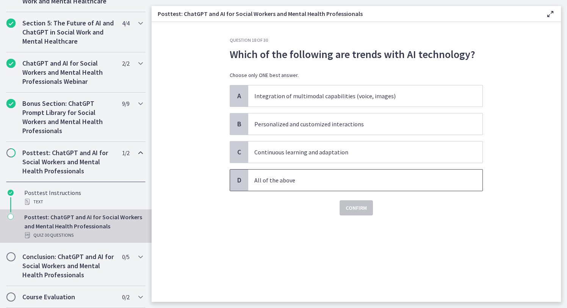
click at [332, 181] on p "All of the above" at bounding box center [357, 179] width 207 height 9
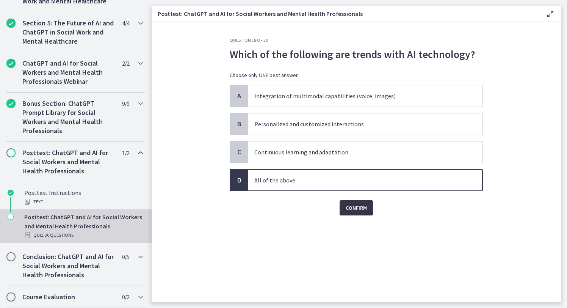
click at [360, 209] on span "Confirm" at bounding box center [355, 207] width 21 height 9
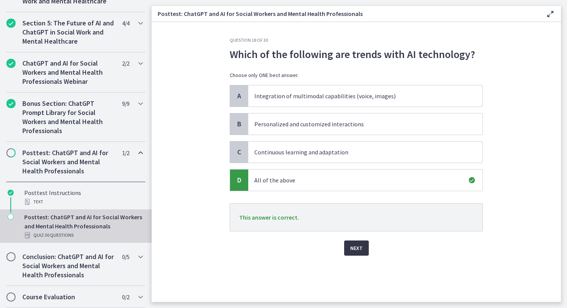
click at [355, 219] on span "Next" at bounding box center [356, 247] width 12 height 9
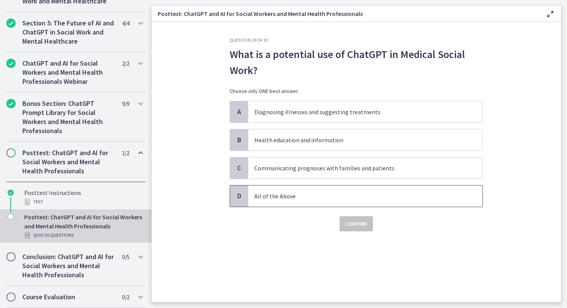
click at [300, 194] on p "All of the Above" at bounding box center [357, 195] width 207 height 9
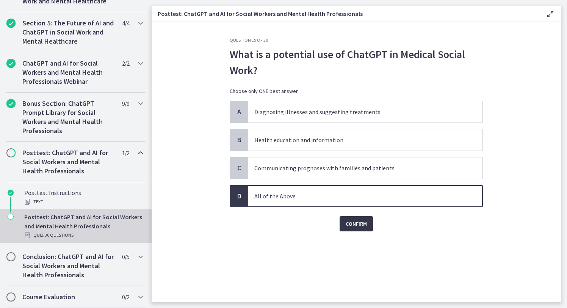
click at [362, 219] on span "Confirm" at bounding box center [355, 223] width 21 height 9
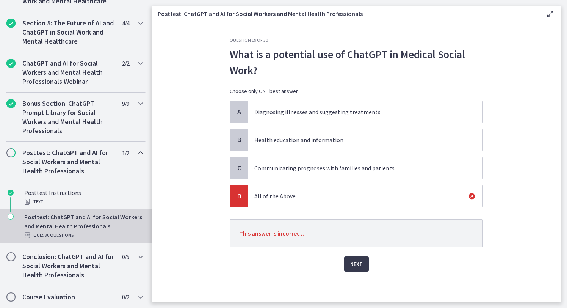
click at [353, 138] on p "Health education and information" at bounding box center [357, 139] width 207 height 9
click at [358, 219] on span "Next" at bounding box center [356, 263] width 12 height 9
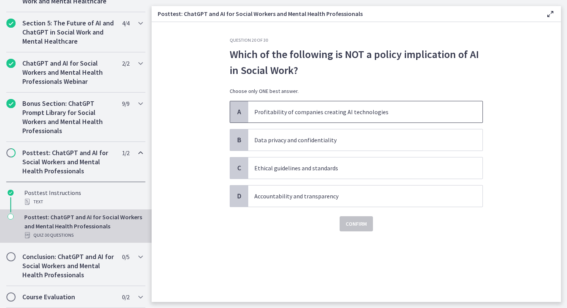
click at [404, 113] on p "Profitability of companies creating AI technologies" at bounding box center [357, 111] width 207 height 9
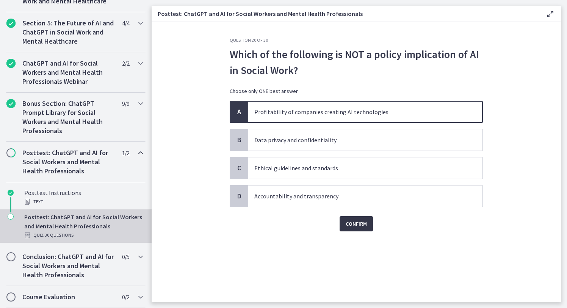
click at [358, 219] on span "Confirm" at bounding box center [355, 223] width 21 height 9
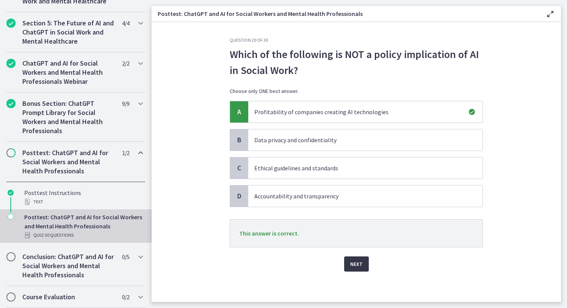
click at [357, 219] on span "Next" at bounding box center [356, 263] width 12 height 9
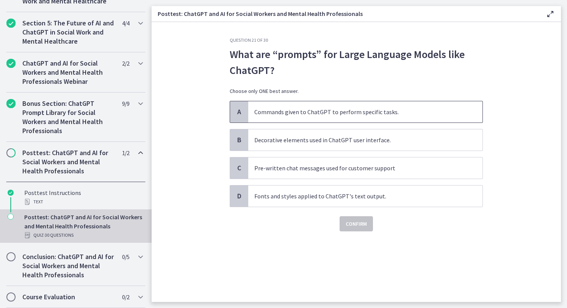
click at [394, 109] on p "Commands given to ChatGPT to perform specific tasks." at bounding box center [357, 111] width 207 height 9
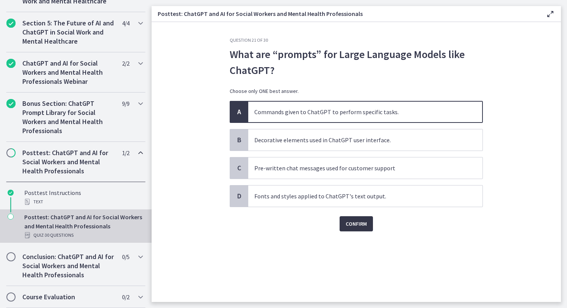
click at [353, 219] on span "Confirm" at bounding box center [355, 223] width 21 height 9
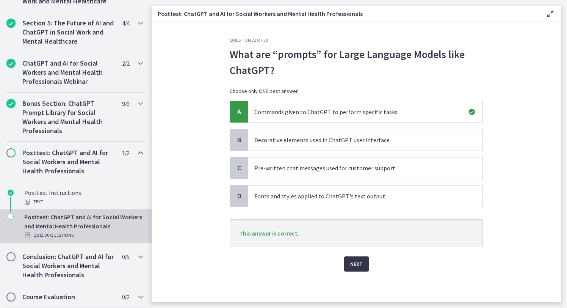
click at [356, 219] on span "Next" at bounding box center [356, 263] width 12 height 9
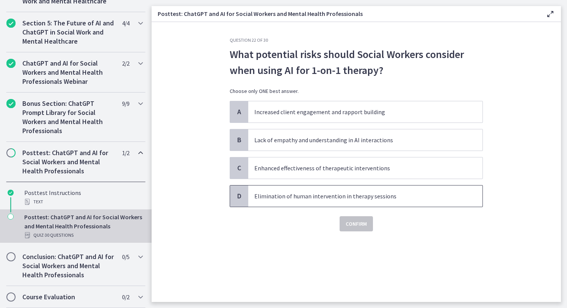
click at [324, 199] on p "Elimination of human intervention in therapy sessions" at bounding box center [357, 195] width 207 height 9
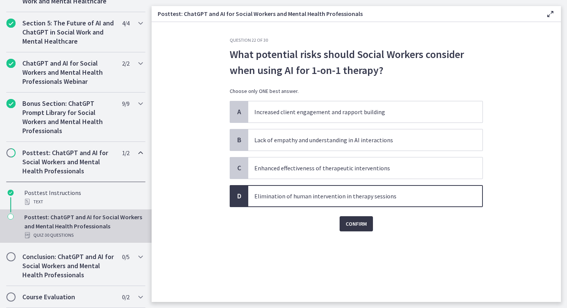
click at [354, 219] on span "Confirm" at bounding box center [355, 223] width 21 height 9
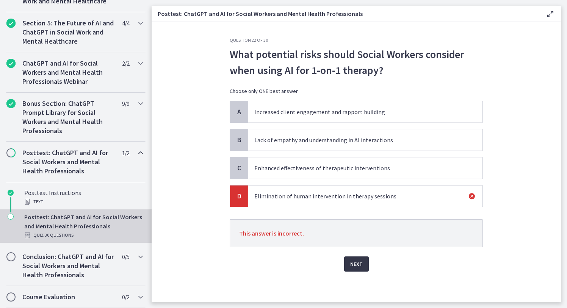
click at [355, 219] on span "Next" at bounding box center [356, 263] width 12 height 9
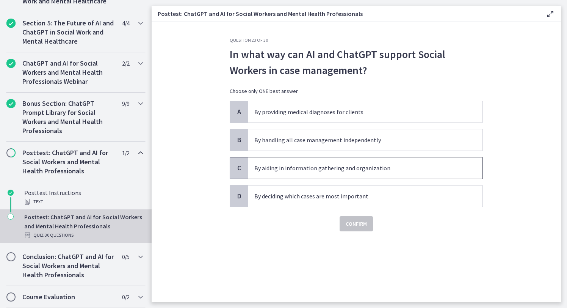
click at [403, 167] on p "By aiding in information gathering and organization" at bounding box center [357, 167] width 207 height 9
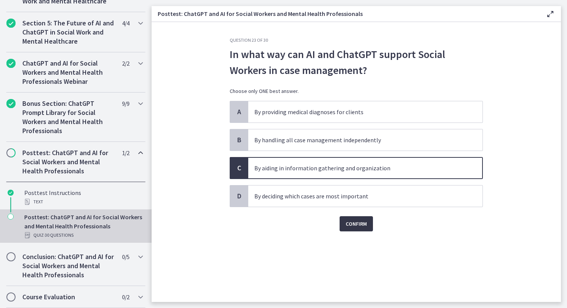
click at [355, 219] on span "Confirm" at bounding box center [355, 223] width 21 height 9
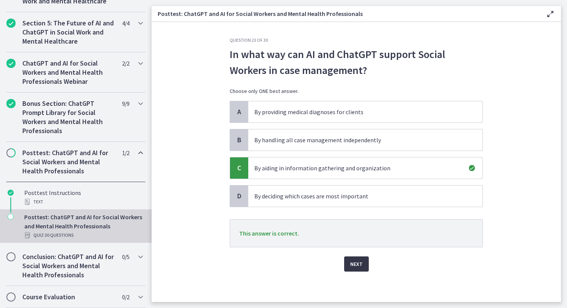
click at [353, 219] on span "Next" at bounding box center [356, 263] width 12 height 9
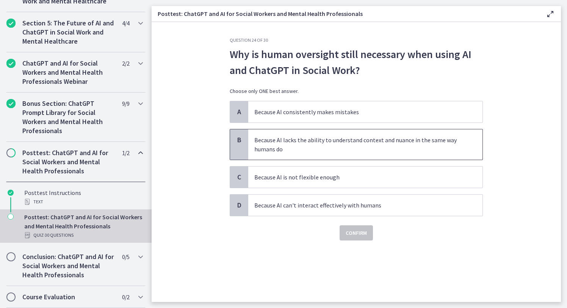
click at [350, 145] on p "Because AI lacks the ability to understand context and nuance in the same way h…" at bounding box center [357, 144] width 207 height 18
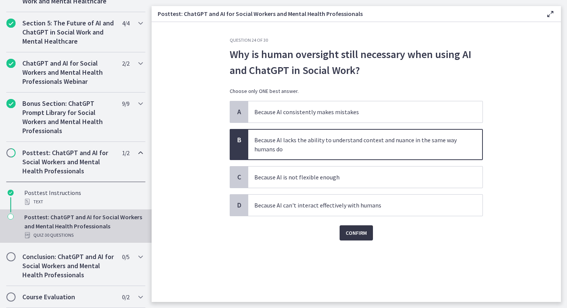
click at [353, 219] on span "Confirm" at bounding box center [355, 232] width 21 height 9
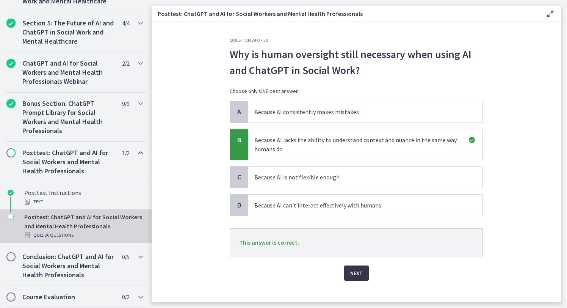
click at [355, 219] on span "Next" at bounding box center [356, 272] width 12 height 9
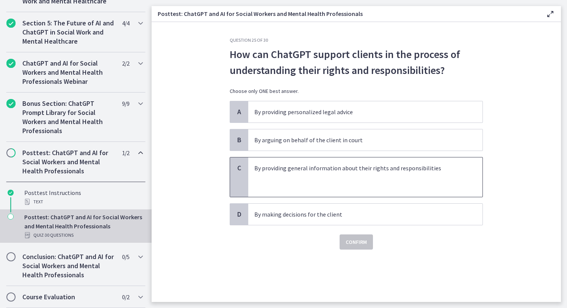
click at [340, 176] on p at bounding box center [357, 176] width 207 height 9
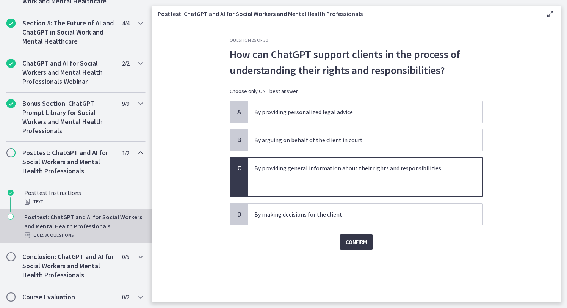
click at [358, 219] on span "Confirm" at bounding box center [355, 241] width 21 height 9
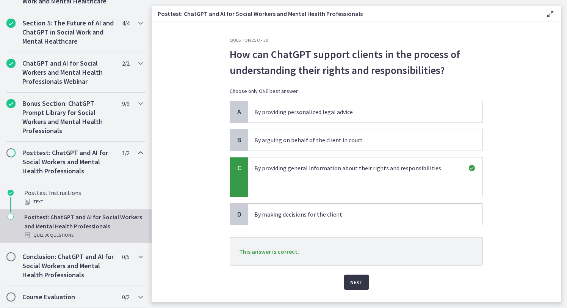
click at [358, 219] on span "Next" at bounding box center [356, 281] width 12 height 9
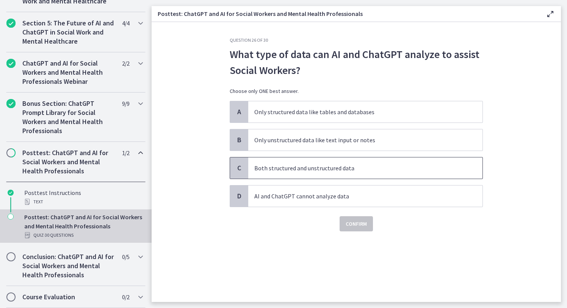
click at [333, 167] on p "Both structured and unstructured data" at bounding box center [357, 167] width 207 height 9
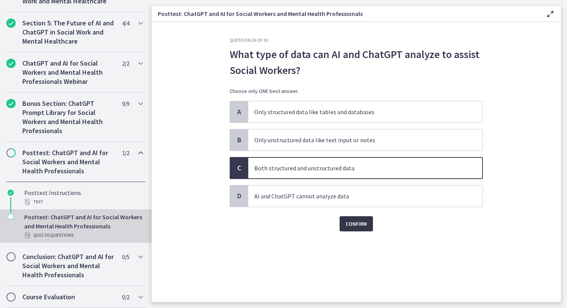
click at [354, 219] on span "Confirm" at bounding box center [355, 223] width 21 height 9
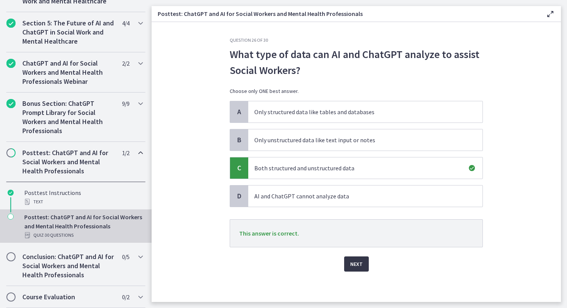
click at [355, 219] on span "Next" at bounding box center [356, 263] width 12 height 9
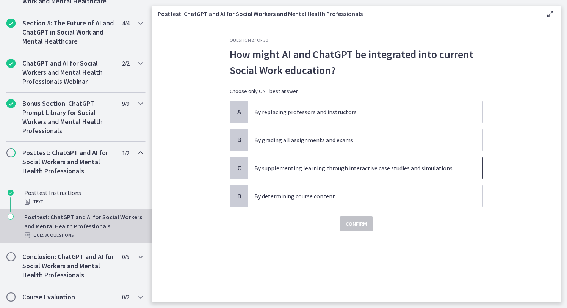
click at [313, 167] on p "By supplementing learning through interactive case studies and simulations" at bounding box center [357, 167] width 207 height 9
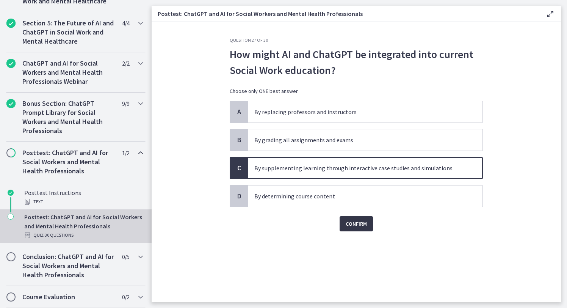
click at [361, 219] on span "Confirm" at bounding box center [355, 223] width 21 height 9
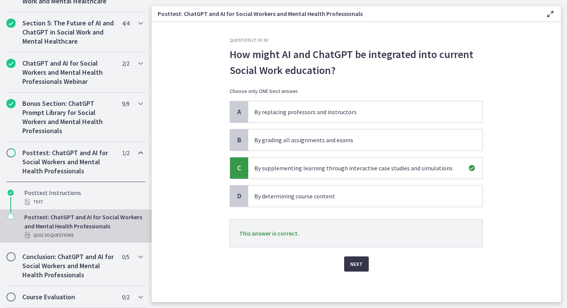
click at [359, 219] on span "Next" at bounding box center [356, 263] width 12 height 9
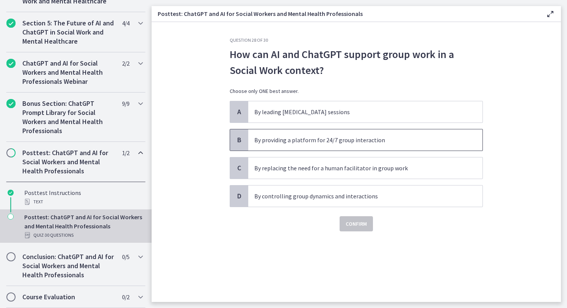
click at [291, 141] on p "By providing a platform for 24/7 group interaction" at bounding box center [357, 139] width 207 height 9
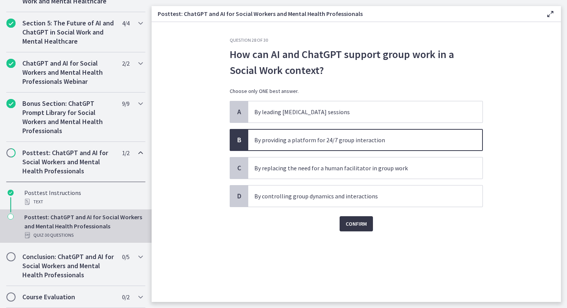
click at [360, 219] on span "Confirm" at bounding box center [355, 223] width 21 height 9
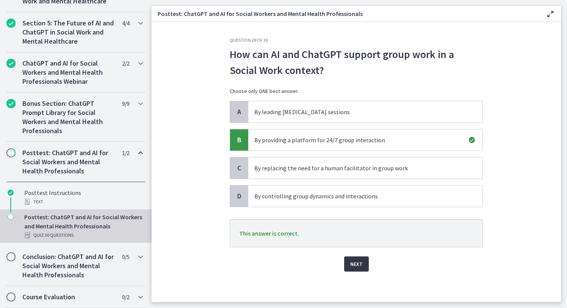
click at [355, 219] on span "Next" at bounding box center [356, 263] width 12 height 9
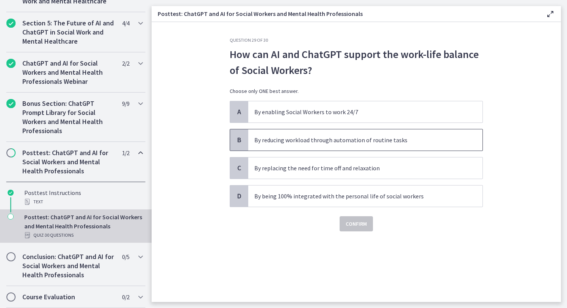
click at [310, 139] on p "By reducing workload through automation of routine tasks" at bounding box center [357, 139] width 207 height 9
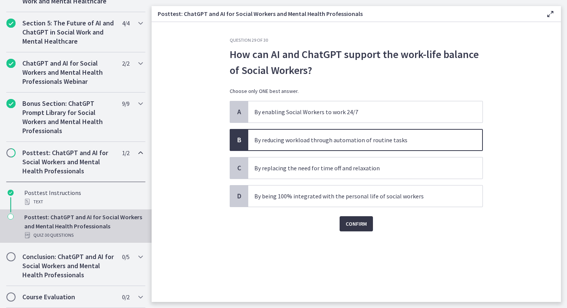
click at [352, 219] on span "Confirm" at bounding box center [355, 223] width 21 height 9
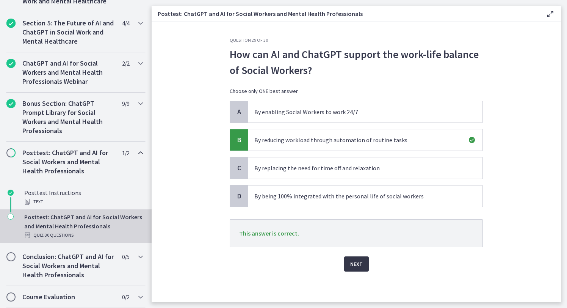
click at [352, 219] on span "Next" at bounding box center [356, 263] width 12 height 9
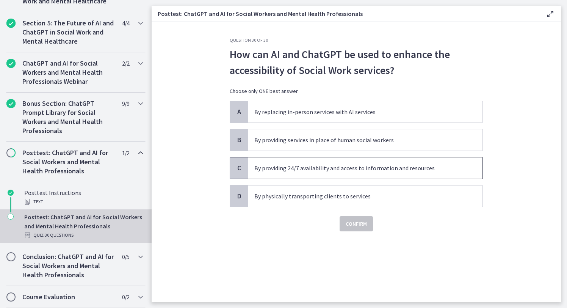
click at [329, 170] on p "By providing 24/7 availability and access to information and resources" at bounding box center [357, 167] width 207 height 9
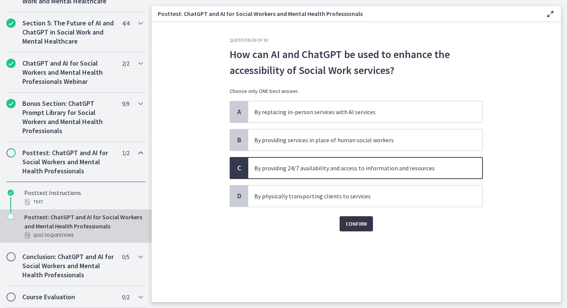
click at [359, 219] on span "Confirm" at bounding box center [355, 223] width 21 height 9
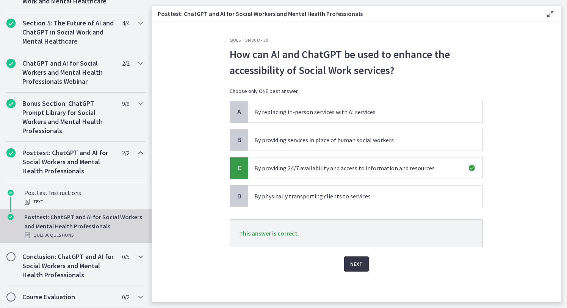
click at [356, 219] on span "Next" at bounding box center [356, 263] width 12 height 9
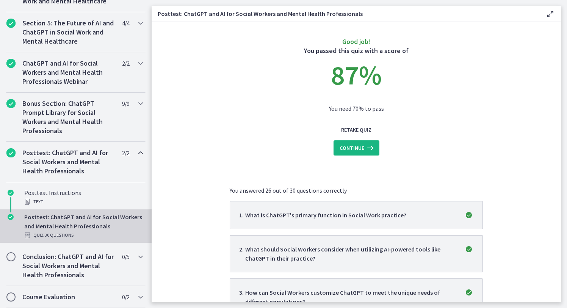
click at [356, 146] on span "Continue" at bounding box center [351, 147] width 25 height 9
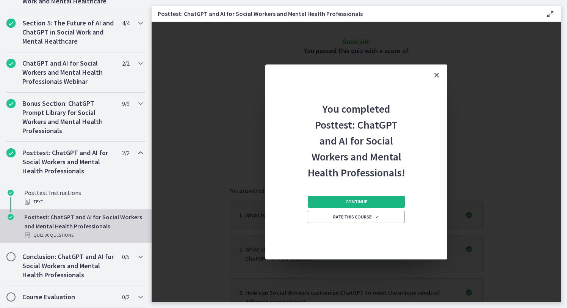
click at [359, 201] on span "Continue" at bounding box center [356, 201] width 22 height 6
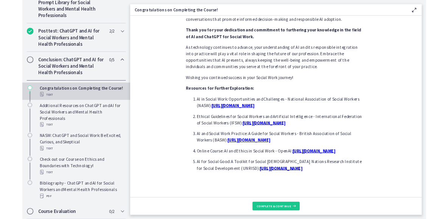
scroll to position [628, 0]
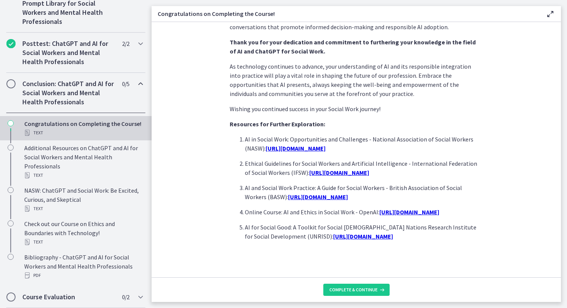
drag, startPoint x: 230, startPoint y: 87, endPoint x: 461, endPoint y: 249, distance: 282.2
copy div "Resources for Further Exploration: AI in Social Work: Opportunities and Challen…"
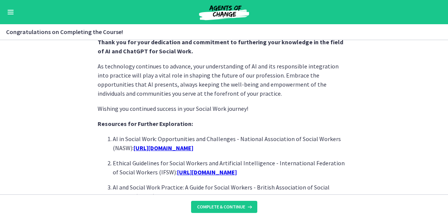
scroll to position [404, 0]
click at [226, 206] on span "Complete & continue" at bounding box center [221, 207] width 48 height 6
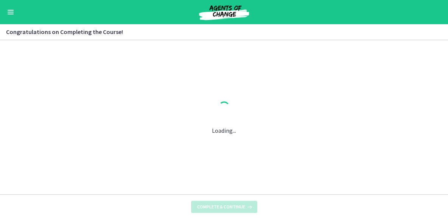
scroll to position [0, 0]
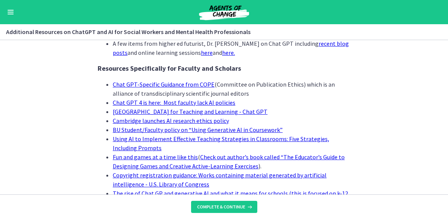
scroll to position [601, 0]
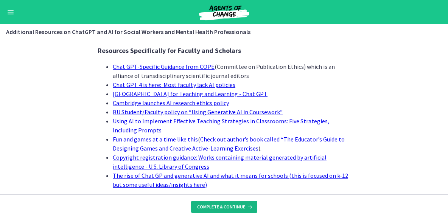
click at [227, 207] on span "Complete & continue" at bounding box center [221, 207] width 48 height 6
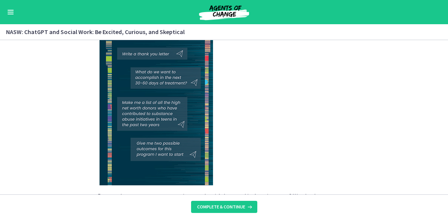
scroll to position [1243, 0]
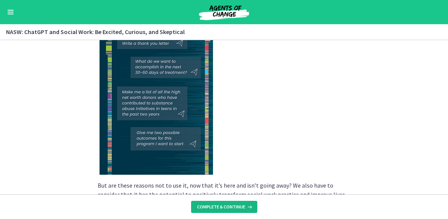
click at [226, 206] on span "Complete & continue" at bounding box center [221, 207] width 48 height 6
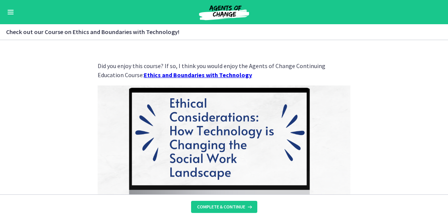
click at [9, 11] on button "Enable menu" at bounding box center [10, 12] width 9 height 9
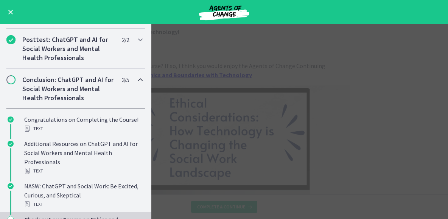
click at [13, 78] on span "Chapters" at bounding box center [11, 80] width 8 height 8
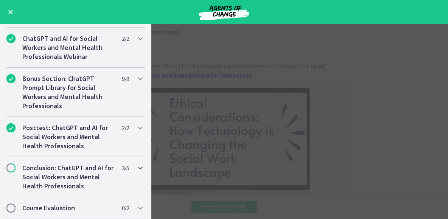
scroll to position [316, 0]
click at [139, 167] on icon "Chapters" at bounding box center [140, 168] width 9 height 9
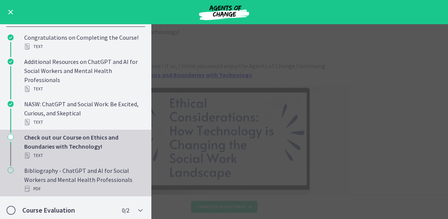
scroll to position [488, 0]
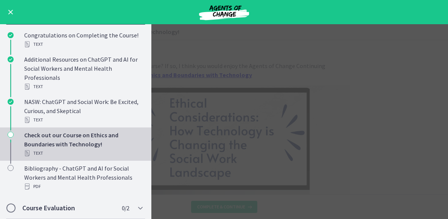
click at [12, 134] on icon "Chapters" at bounding box center [11, 135] width 6 height 6
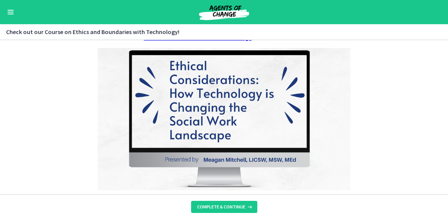
scroll to position [68, 0]
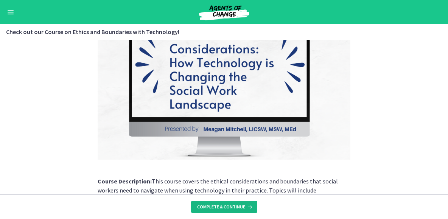
click at [227, 206] on span "Complete & continue" at bounding box center [221, 207] width 48 height 6
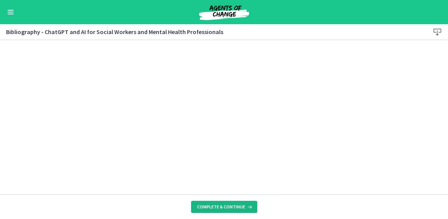
click at [218, 206] on span "Complete & continue" at bounding box center [221, 207] width 48 height 6
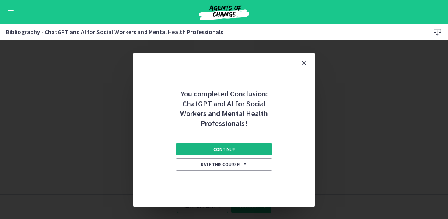
click at [240, 149] on button "Continue" at bounding box center [224, 150] width 97 height 12
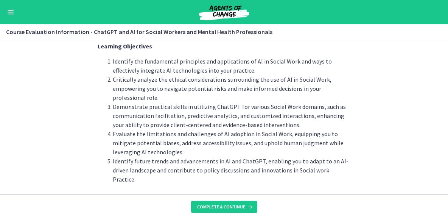
scroll to position [61, 0]
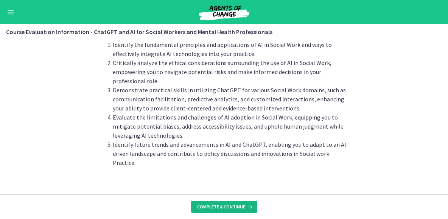
click at [225, 206] on span "Complete & continue" at bounding box center [221, 207] width 48 height 6
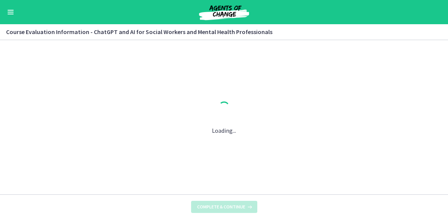
scroll to position [0, 0]
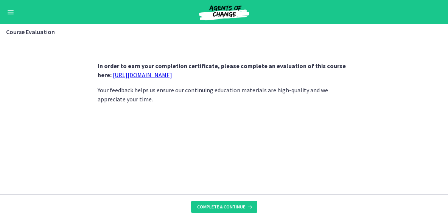
click at [170, 74] on link "[URL][DOMAIN_NAME]" at bounding box center [142, 75] width 59 height 8
